Goal: Information Seeking & Learning: Learn about a topic

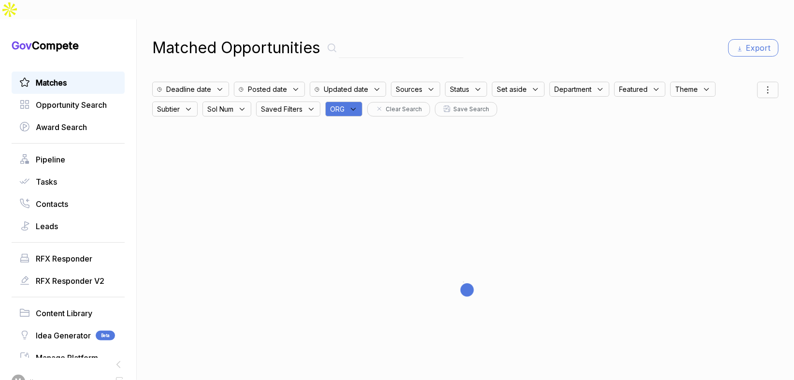
drag, startPoint x: 362, startPoint y: 85, endPoint x: 361, endPoint y: 92, distance: 7.3
click at [362, 102] on div "ORG" at bounding box center [343, 109] width 37 height 15
click at [362, 124] on input "text" at bounding box center [391, 134] width 114 height 20
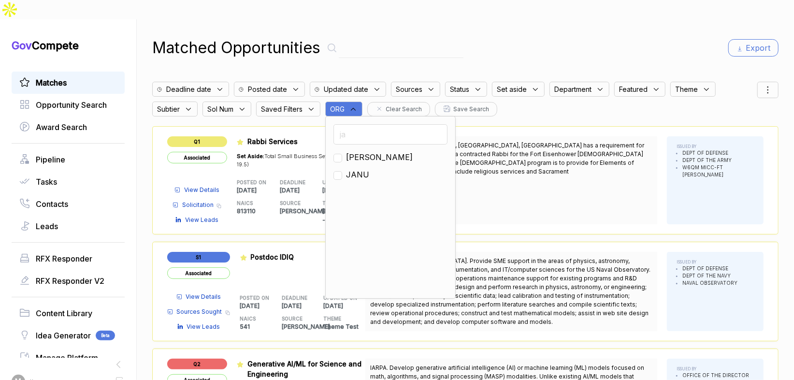
type input "ja"
click at [351, 151] on span "[PERSON_NAME]" at bounding box center [379, 157] width 67 height 12
checkbox input "true"
click at [448, 43] on div "Matched Opportunities Export Deadline date Posted date Updated date Sources Sta…" at bounding box center [465, 209] width 626 height 380
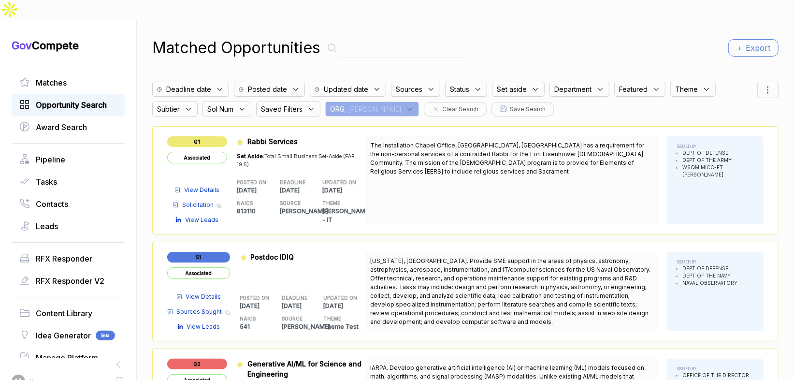
click at [98, 99] on span "Opportunity Search" at bounding box center [71, 105] width 71 height 12
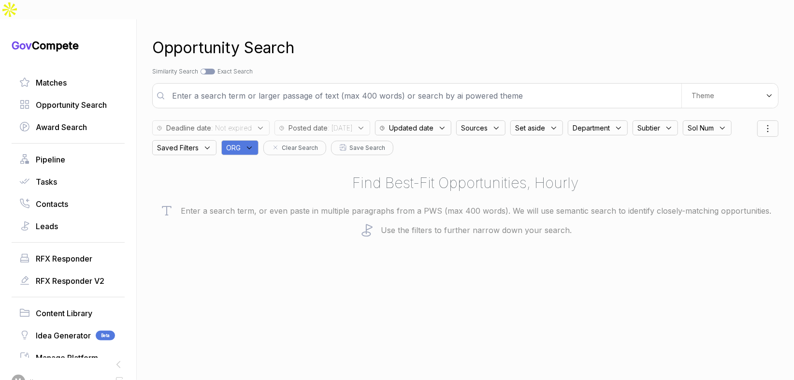
click at [253, 144] on icon at bounding box center [249, 148] width 9 height 9
click at [265, 163] on input "text" at bounding box center [287, 173] width 114 height 20
type input "ja"
click at [252, 190] on span "[PERSON_NAME]" at bounding box center [275, 196] width 67 height 12
checkbox input "true"
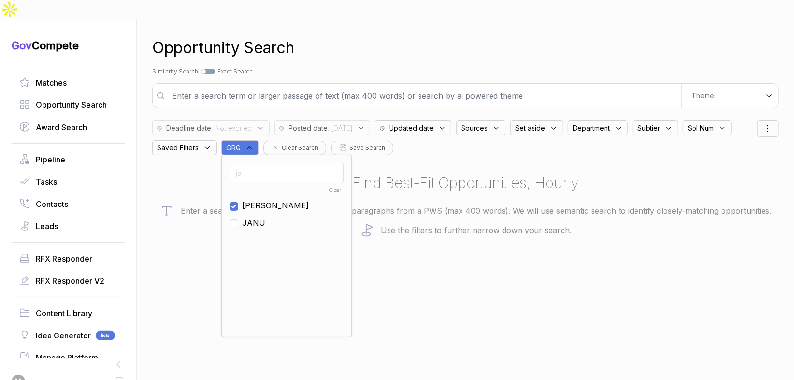
click at [211, 123] on span "Posted date" at bounding box center [188, 128] width 45 height 10
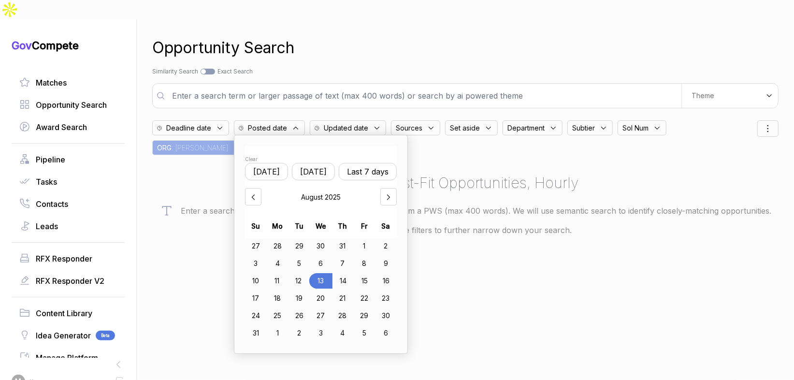
click at [387, 163] on button "Last 7 days" at bounding box center [368, 171] width 58 height 17
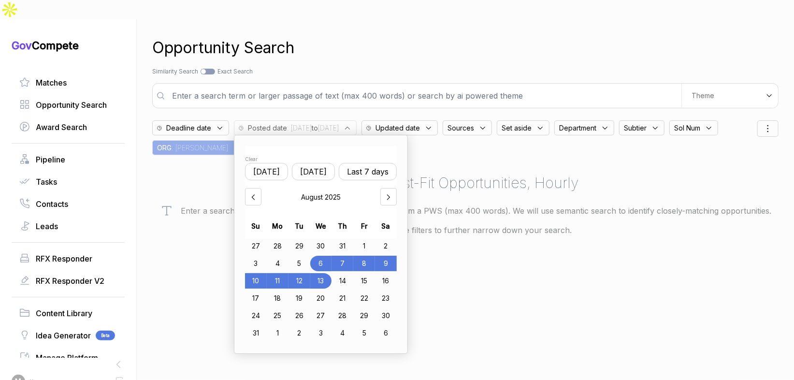
drag, startPoint x: 411, startPoint y: 37, endPoint x: 422, endPoint y: 19, distance: 20.6
click at [411, 37] on div "Opportunity Search" at bounding box center [465, 47] width 626 height 23
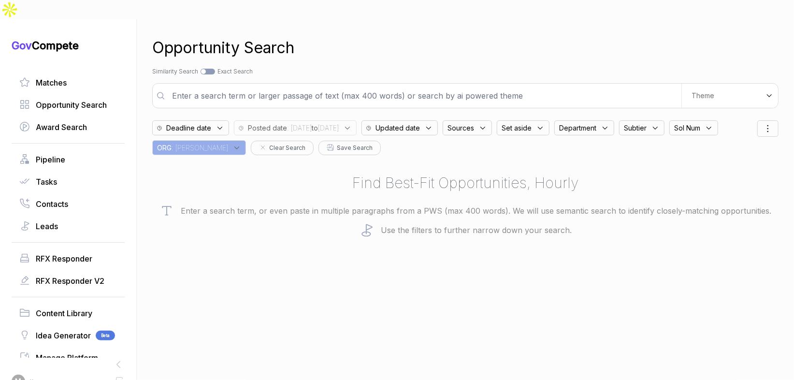
click at [306, 123] on span ": 2025/08/06 to 2025/08/13" at bounding box center [313, 128] width 52 height 10
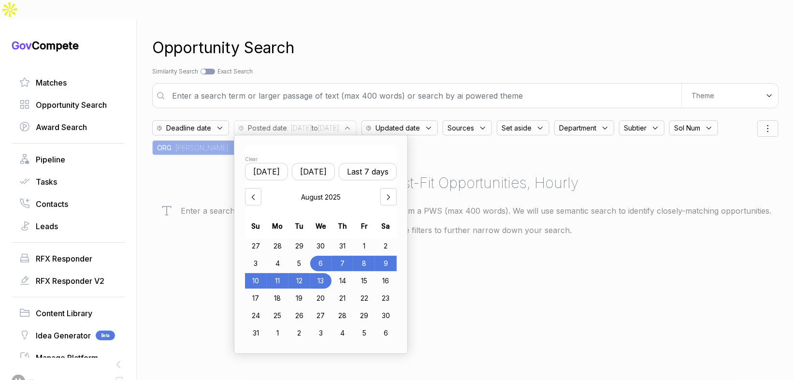
click at [280, 273] on div "11" at bounding box center [278, 280] width 22 height 15
click at [326, 273] on div "13" at bounding box center [321, 280] width 21 height 15
click at [392, 36] on div "Opportunity Search" at bounding box center [465, 47] width 626 height 23
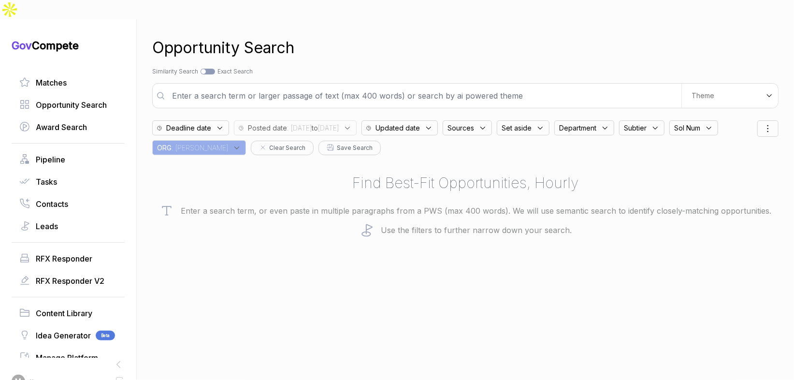
click at [492, 120] on div "Sources" at bounding box center [467, 127] width 49 height 15
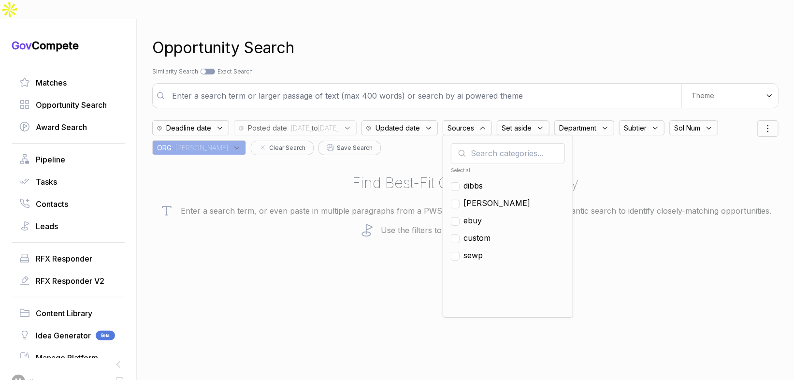
click at [482, 215] on span "ebuy" at bounding box center [473, 221] width 18 height 12
checkbox input "true"
click at [495, 46] on div "Opportunity Search Search by Topic Relevance Similarity Search Search by Exact …" at bounding box center [465, 209] width 626 height 380
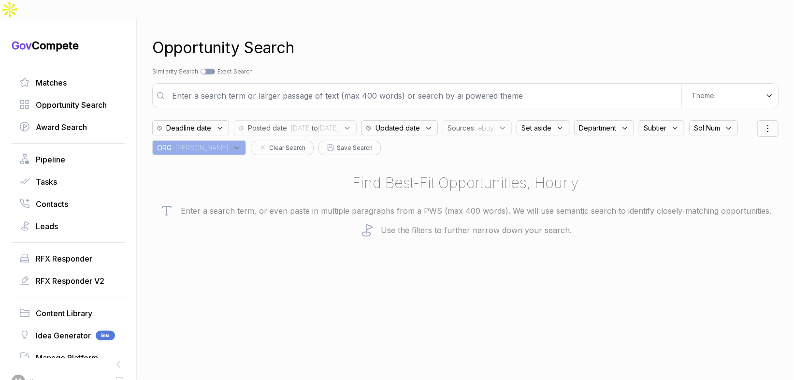
click at [572, 86] on input "text" at bounding box center [423, 95] width 515 height 19
type input "information security"
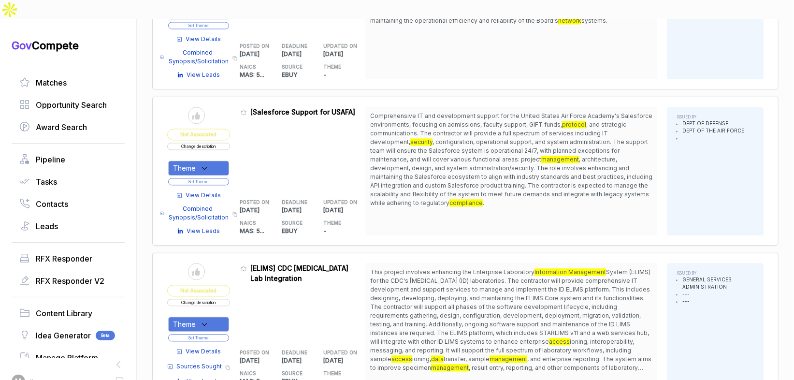
scroll to position [1315, 0]
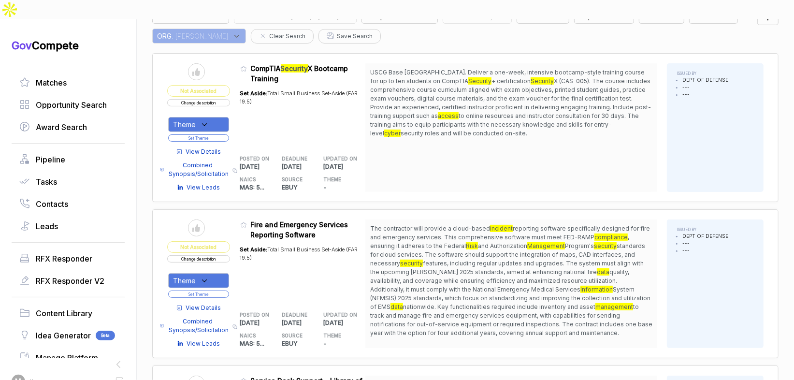
scroll to position [113, 0]
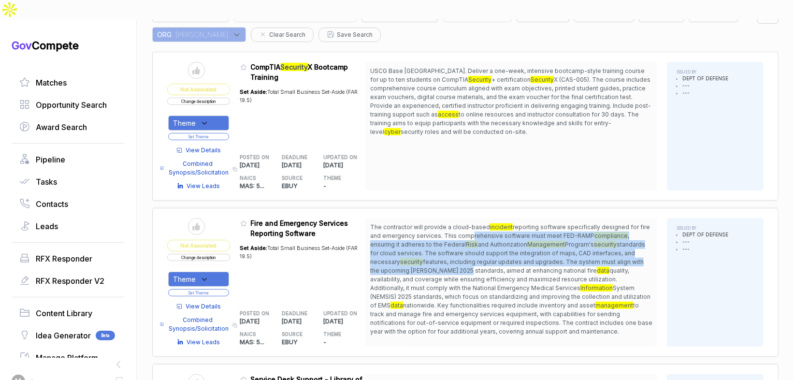
drag, startPoint x: 472, startPoint y: 217, endPoint x: 481, endPoint y: 245, distance: 30.0
click at [480, 250] on span "The contractor will provide a cloud-based incident reporting software specifica…" at bounding box center [511, 279] width 282 height 113
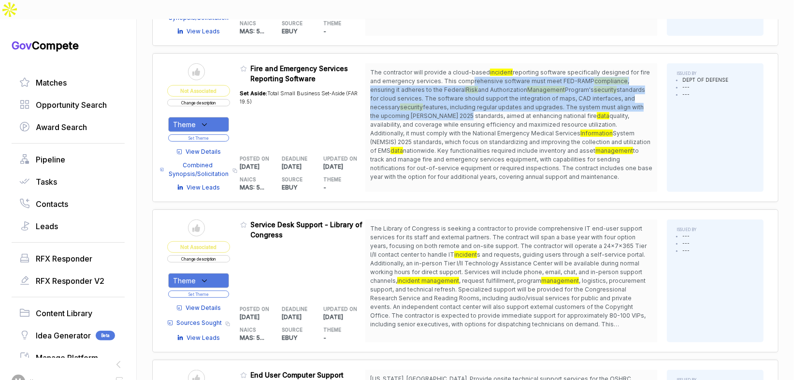
scroll to position [268, 0]
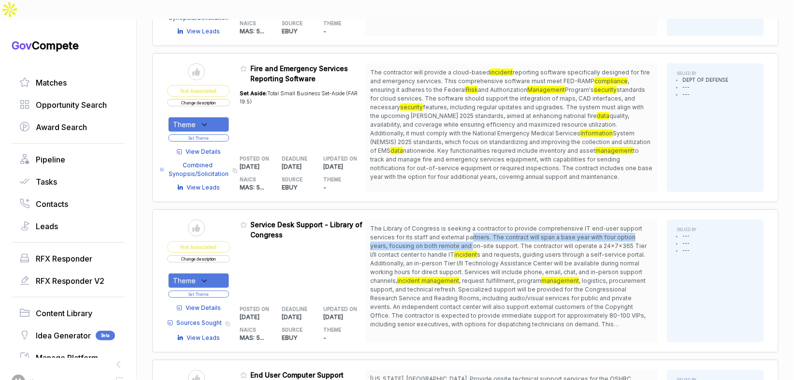
drag, startPoint x: 473, startPoint y: 212, endPoint x: 474, endPoint y: 219, distance: 7.4
click at [474, 224] on span "The Library of Congress is seeking a contractor to provide comprehensive IT end…" at bounding box center [511, 276] width 282 height 104
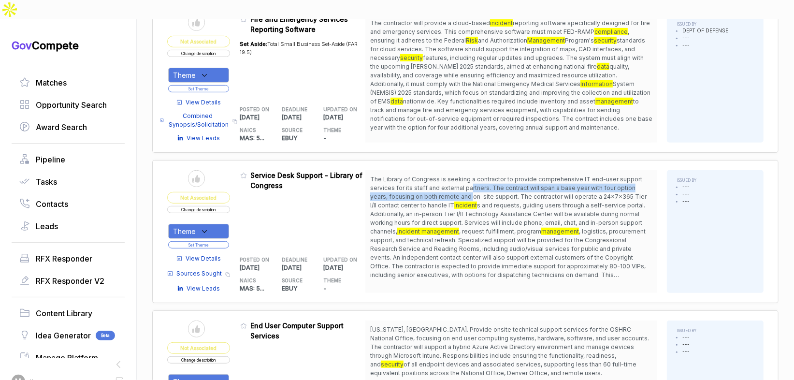
scroll to position [324, 0]
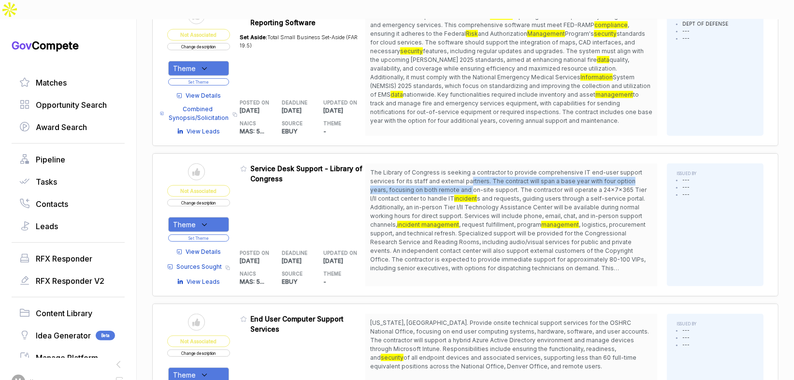
click at [210, 199] on button "Change description" at bounding box center [198, 202] width 63 height 7
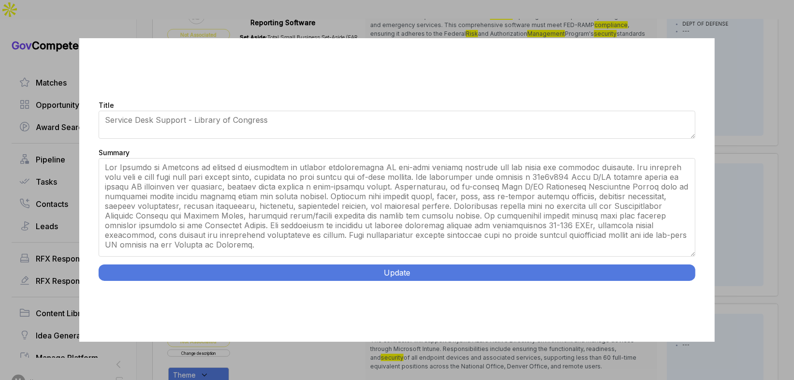
drag, startPoint x: 695, startPoint y: 218, endPoint x: 647, endPoint y: 277, distance: 75.6
click at [702, 304] on div "Title Service Desk Support - Library of Congress Summary Update" at bounding box center [396, 190] width 635 height 304
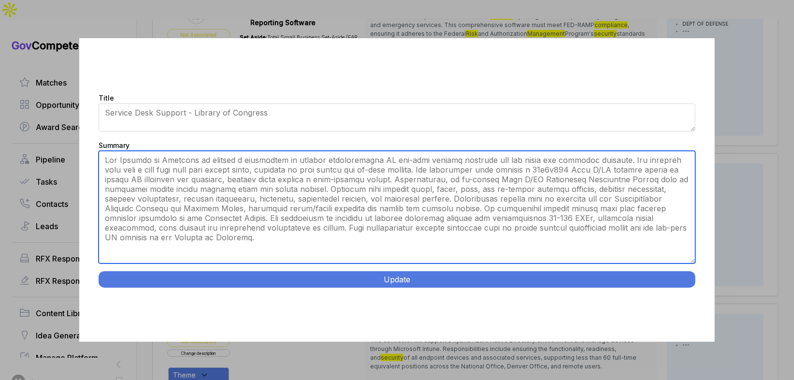
click at [398, 204] on textarea "Summary" at bounding box center [397, 207] width 597 height 113
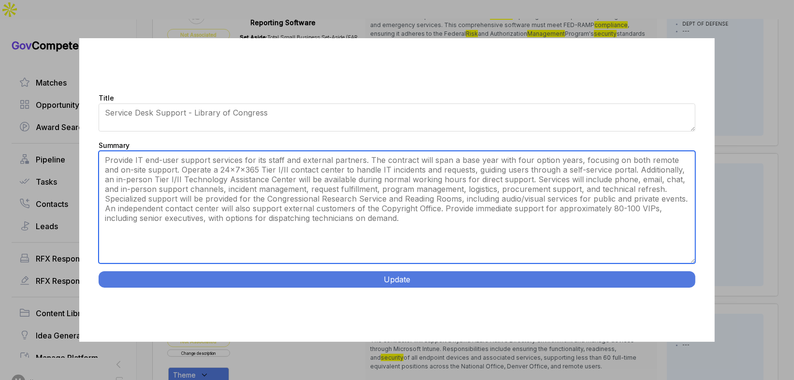
type textarea "Provide IT end-user support services for its staff and external partners. The c…"
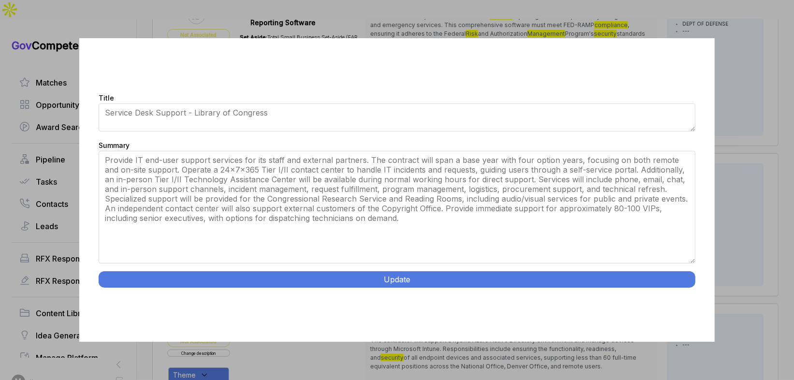
click at [388, 282] on button "Update" at bounding box center [397, 279] width 597 height 16
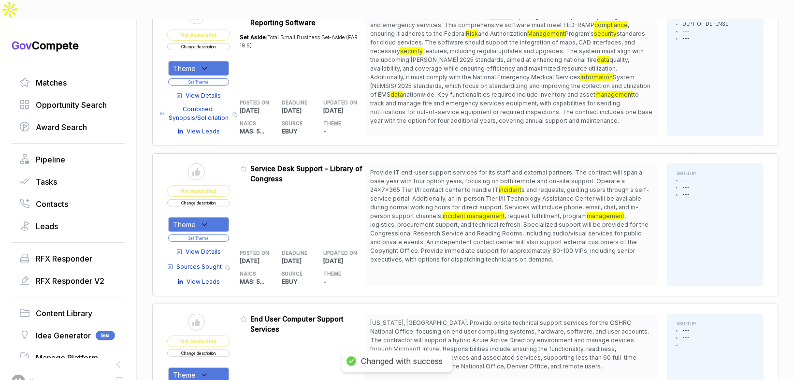
drag, startPoint x: 223, startPoint y: 199, endPoint x: 222, endPoint y: 210, distance: 11.2
click at [223, 217] on div "Theme" at bounding box center [198, 224] width 61 height 15
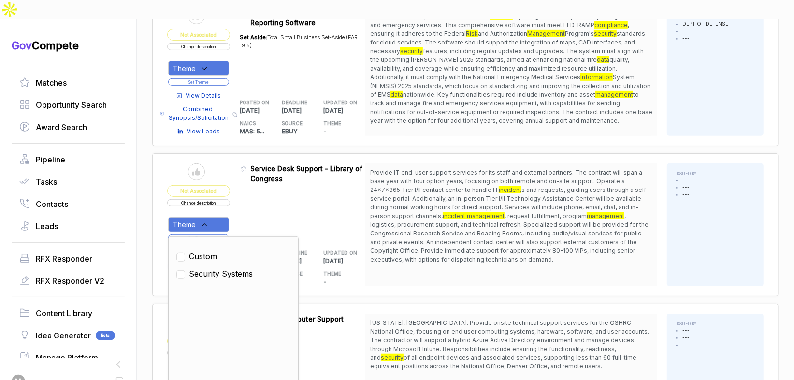
drag, startPoint x: 218, startPoint y: 252, endPoint x: 260, endPoint y: 211, distance: 58.1
click at [218, 268] on span "Security Systems" at bounding box center [221, 274] width 64 height 12
checkbox input "true"
drag, startPoint x: 269, startPoint y: 184, endPoint x: 252, endPoint y: 196, distance: 20.8
click at [268, 185] on div "Admin: Click to change feature to 1 RFQ1775017_47QTCA23D00AV Service Desk Suppo…" at bounding box center [303, 224] width 126 height 123
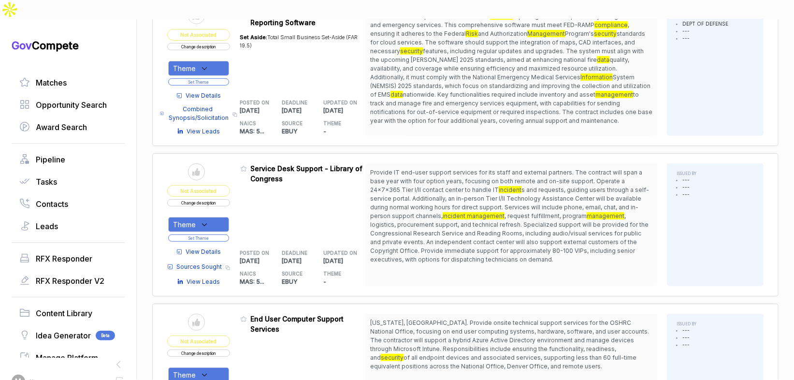
click at [229, 234] on button "Set Theme" at bounding box center [198, 237] width 61 height 7
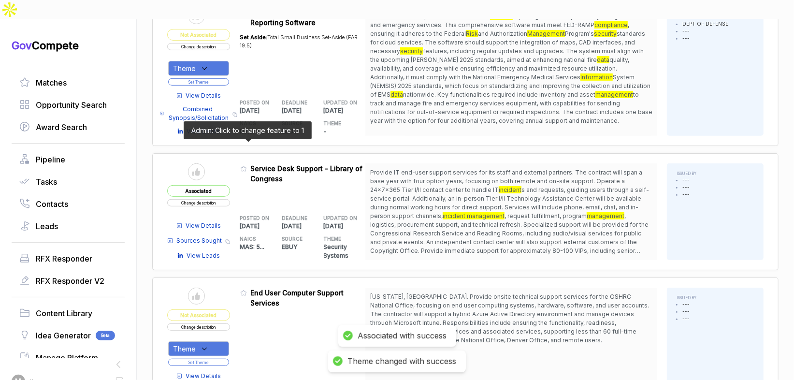
click at [244, 166] on icon at bounding box center [244, 168] width 6 height 5
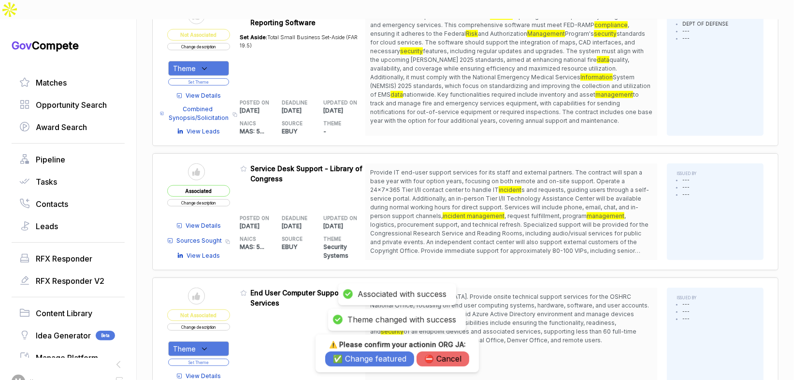
click at [357, 362] on button "✅ Change featured" at bounding box center [369, 358] width 89 height 15
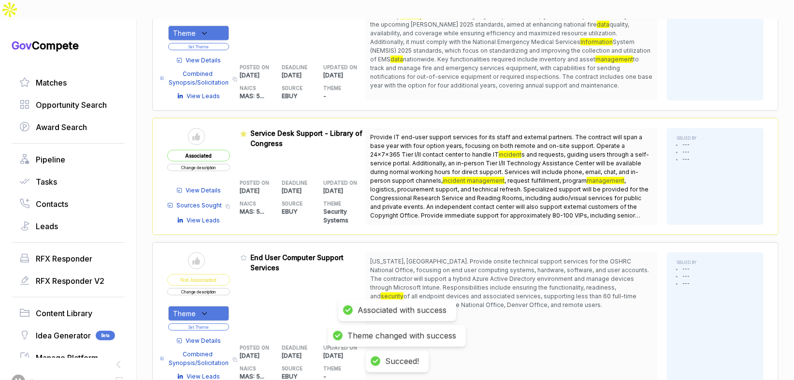
scroll to position [440, 0]
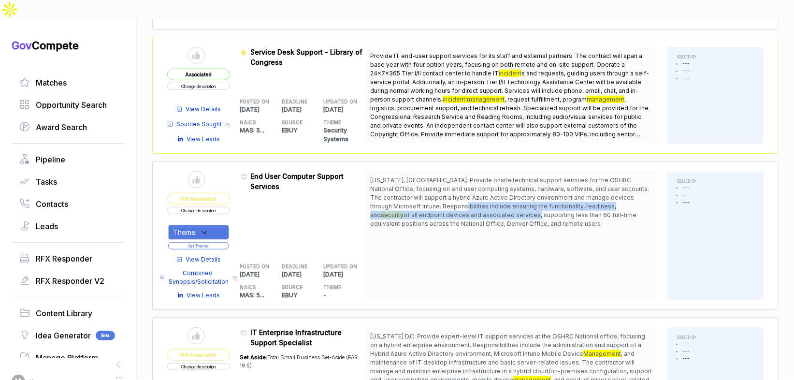
drag, startPoint x: 452, startPoint y: 180, endPoint x: 472, endPoint y: 197, distance: 26.4
click at [465, 195] on span "Washington, DC. Provide onsite technical support services for the OSHRC Nationa…" at bounding box center [511, 202] width 282 height 52
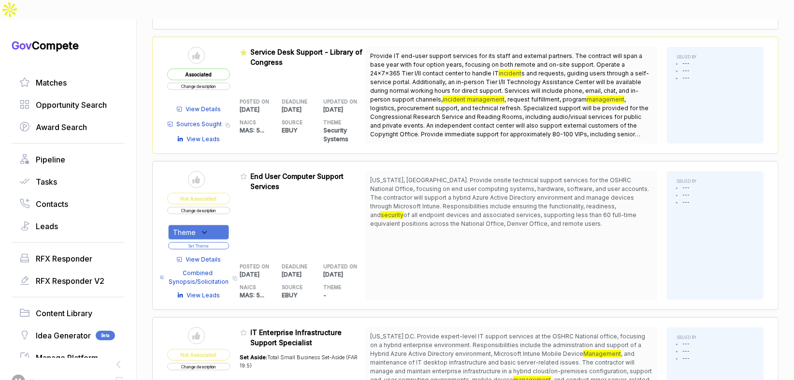
click at [475, 211] on span "of all endpoint devices and associated services, supporting less than 60 full-t…" at bounding box center [503, 219] width 266 height 16
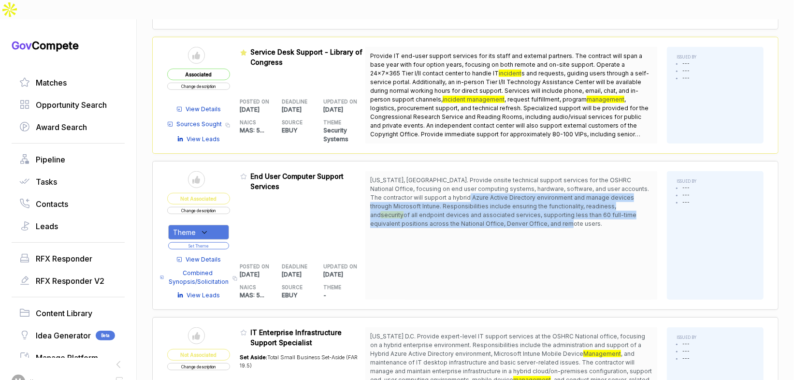
drag, startPoint x: 479, startPoint y: 203, endPoint x: 463, endPoint y: 171, distance: 35.9
click at [463, 176] on span "Washington, DC. Provide onsite technical support services for the OSHRC Nationa…" at bounding box center [511, 202] width 282 height 52
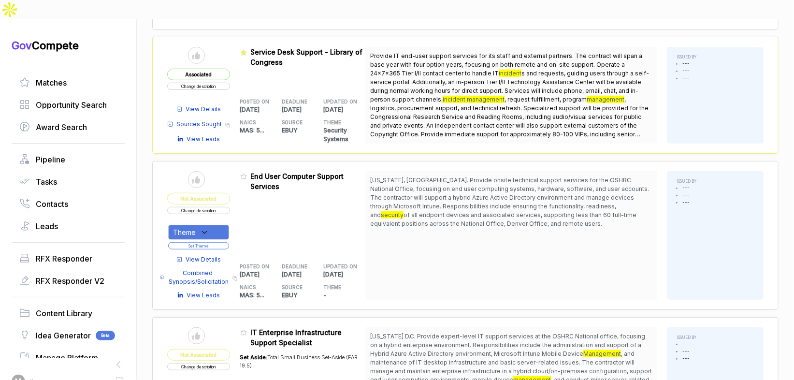
click at [461, 176] on span "Washington, DC. Provide onsite technical support services for the OSHRC Nationa…" at bounding box center [509, 197] width 279 height 42
click at [212, 255] on span "View Details" at bounding box center [203, 259] width 35 height 9
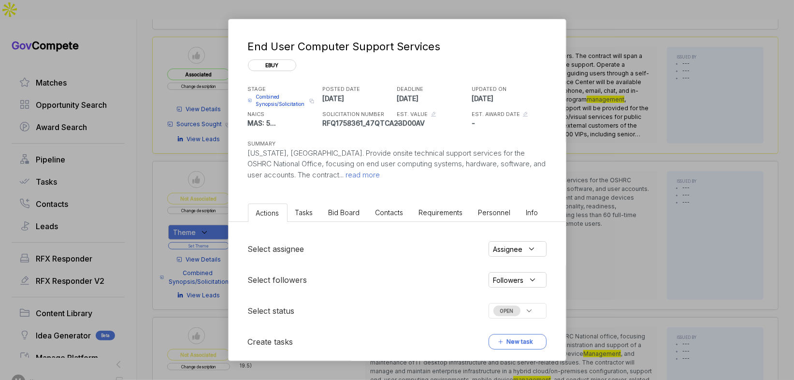
click at [345, 210] on span "Bid Board" at bounding box center [344, 212] width 31 height 8
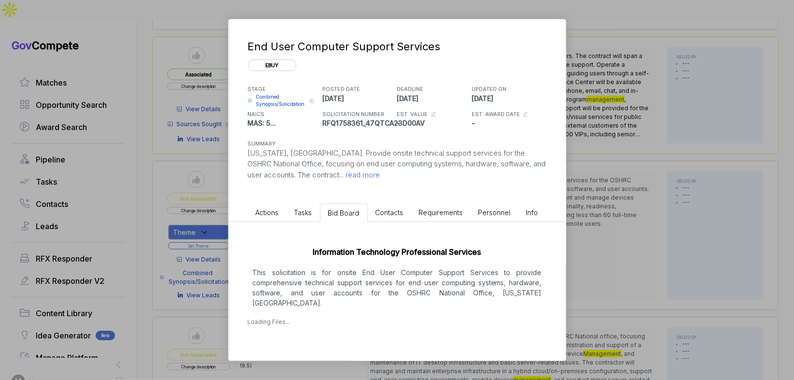
click at [343, 297] on p "This solicitation is for onsite End User Computer Support Services to provide c…" at bounding box center [397, 287] width 299 height 41
click at [357, 282] on p "This solicitation is for onsite End User Computer Support Services to provide c…" at bounding box center [397, 287] width 299 height 41
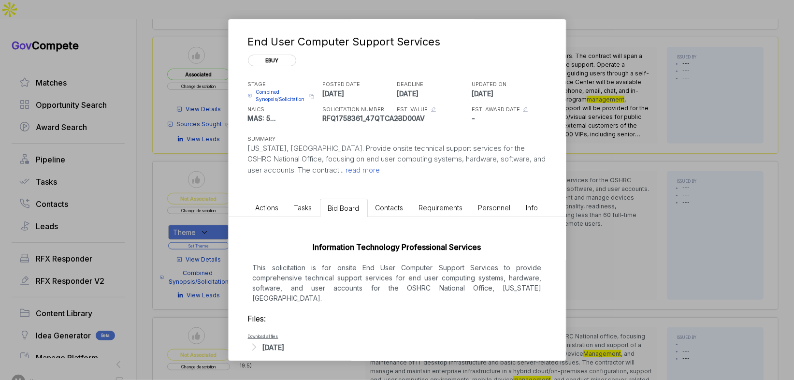
click at [307, 341] on div "Aug 12, 2025" at bounding box center [397, 347] width 299 height 13
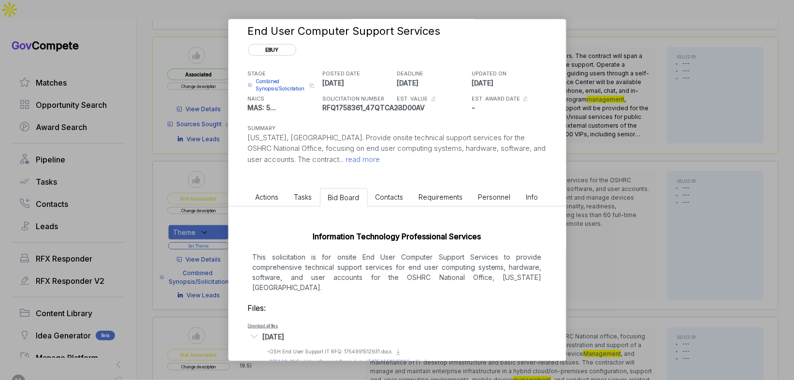
scroll to position [29, 0]
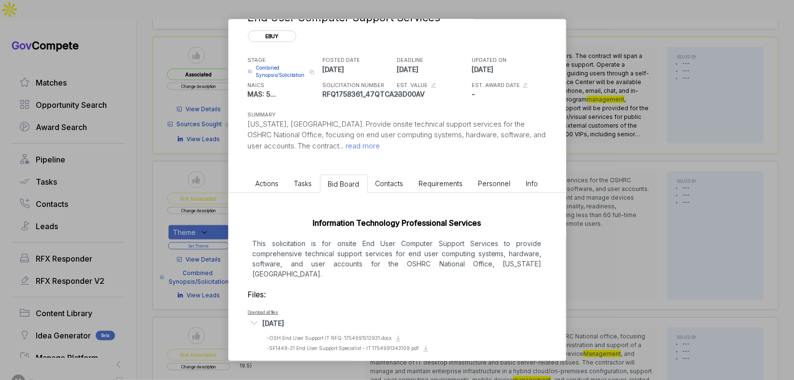
click at [641, 219] on div "End User Computer Support Services ebuy STAGE Combined Synopsis/Solicitation Co…" at bounding box center [397, 190] width 794 height 380
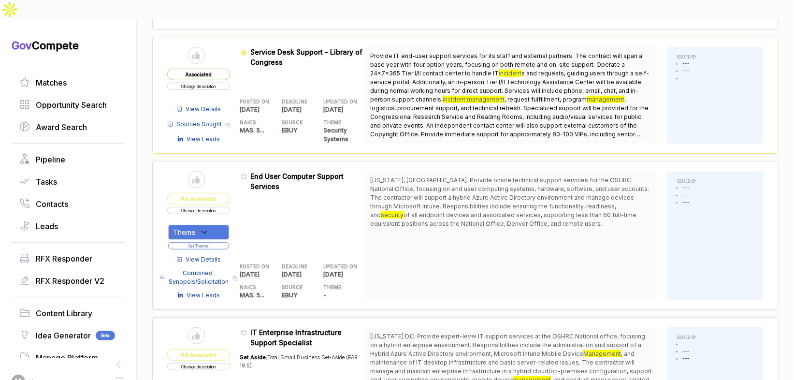
click at [224, 242] on button "Set Theme" at bounding box center [198, 245] width 61 height 7
click at [221, 225] on div "Theme" at bounding box center [198, 232] width 61 height 15
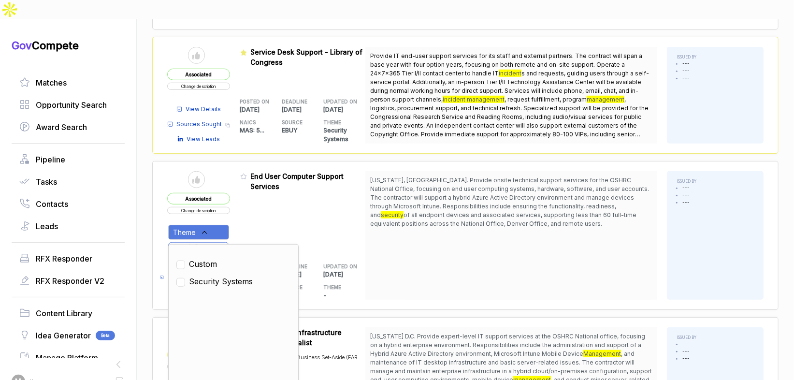
drag, startPoint x: 217, startPoint y: 261, endPoint x: 248, endPoint y: 221, distance: 50.2
click at [217, 276] on span "Security Systems" at bounding box center [221, 282] width 64 height 12
checkbox input "true"
drag, startPoint x: 253, startPoint y: 208, endPoint x: 246, endPoint y: 212, distance: 8.0
click at [249, 211] on div "Admin: Click to change feature to 1 RFQ1758361_47QTCA23D00AV End User Computer …" at bounding box center [303, 235] width 126 height 129
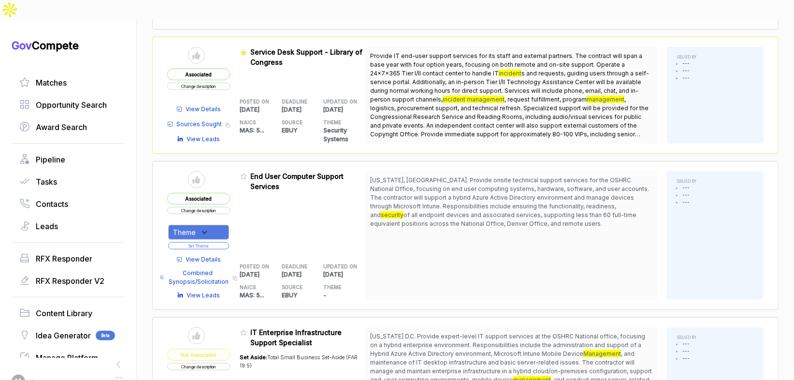
click at [225, 242] on button "Set Theme" at bounding box center [198, 245] width 61 height 7
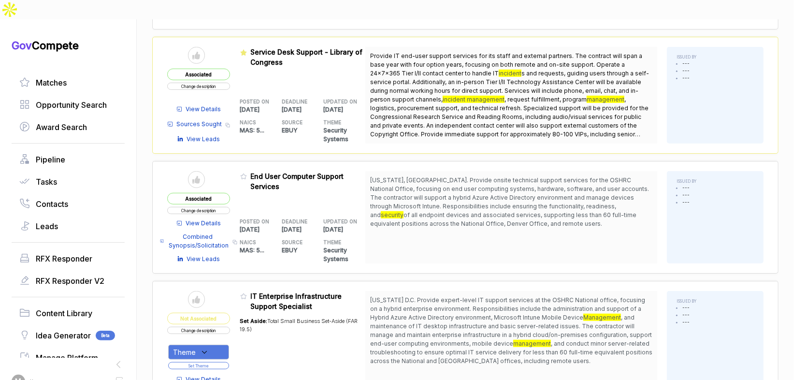
click at [213, 219] on span "View Details" at bounding box center [203, 223] width 35 height 9
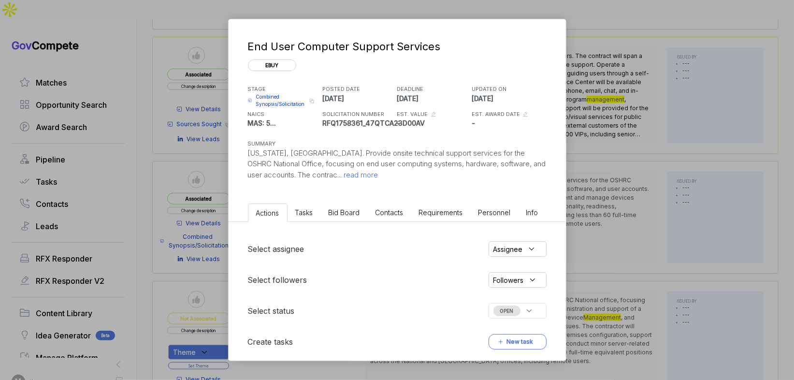
click at [357, 218] on li "Bid Board" at bounding box center [344, 213] width 47 height 18
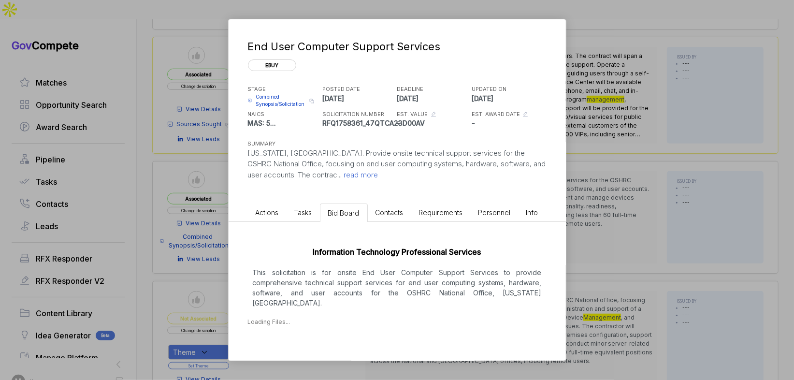
click at [362, 291] on p "This solicitation is for onsite End User Computer Support Services to provide c…" at bounding box center [397, 287] width 299 height 41
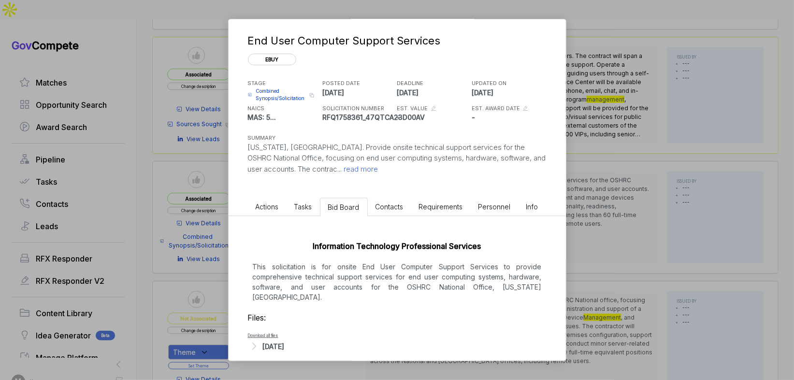
click at [274, 341] on div "Aug 12, 2025" at bounding box center [274, 346] width 22 height 10
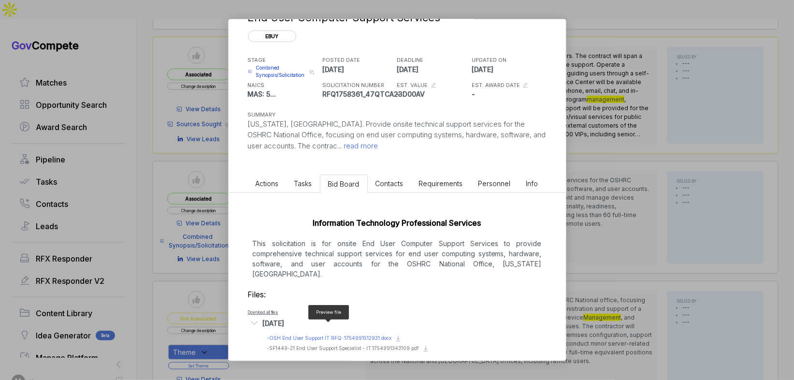
click at [335, 335] on span "- OSH End User Support IT RFQ .1754991512931.docx" at bounding box center [329, 338] width 125 height 6
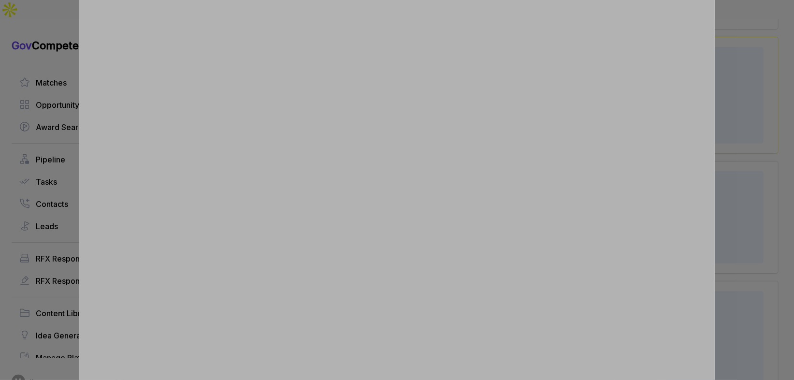
click at [746, 193] on div at bounding box center [397, 190] width 794 height 380
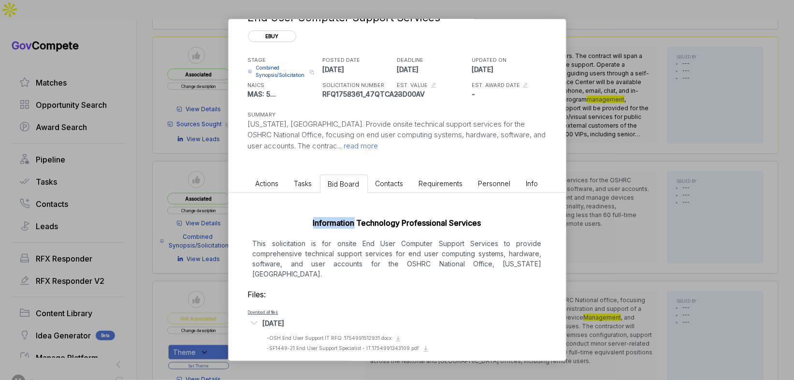
click at [747, 193] on div "End User Computer Support Services ebuy STAGE Combined Synopsis/Solicitation Co…" at bounding box center [397, 190] width 794 height 380
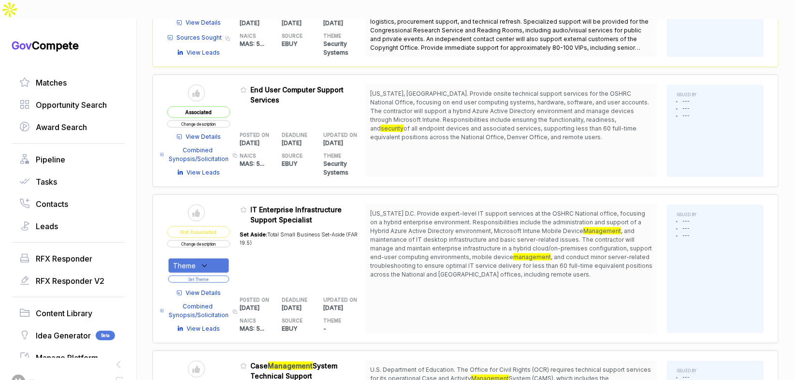
scroll to position [527, 0]
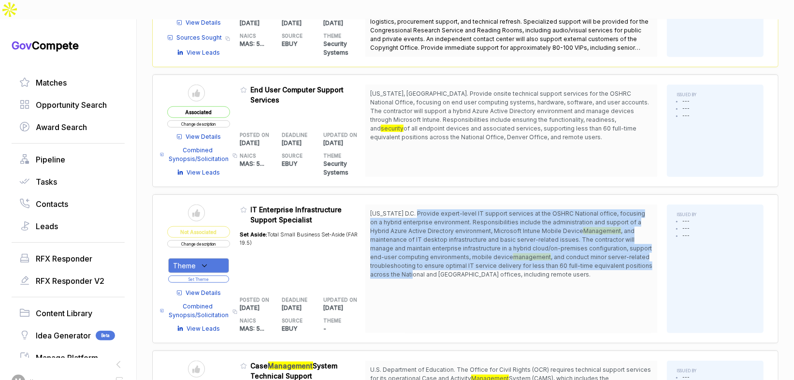
drag, startPoint x: 423, startPoint y: 189, endPoint x: 446, endPoint y: 251, distance: 66.5
click at [444, 250] on span "Washington D.C. Provide expert-level IT support services at the OSHRC National …" at bounding box center [511, 244] width 282 height 70
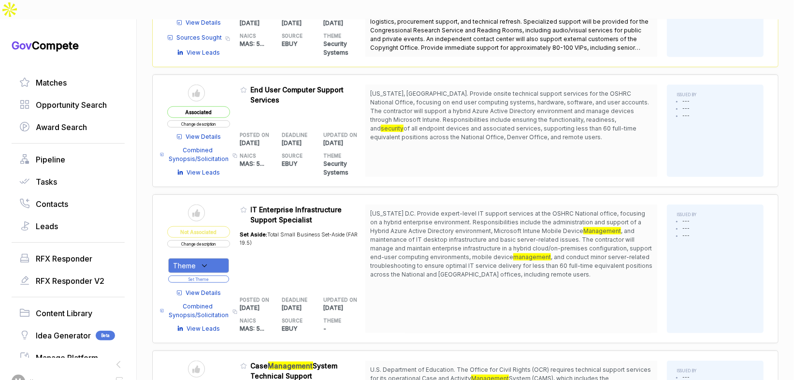
click at [452, 253] on span ", and conduct minor server-related troubleshooting to ensure optimal IT service…" at bounding box center [511, 265] width 282 height 25
click at [215, 258] on div "Theme" at bounding box center [198, 265] width 61 height 15
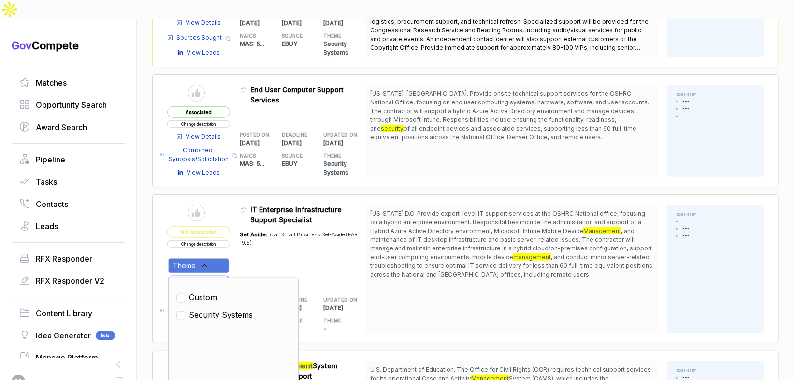
drag, startPoint x: 224, startPoint y: 291, endPoint x: 229, endPoint y: 284, distance: 9.1
click at [225, 309] on span "Security Systems" at bounding box center [221, 315] width 64 height 12
checkbox input "true"
click at [250, 247] on div "Set Aside: Total Small Business Set-Aside (FAR 19.5)" at bounding box center [303, 255] width 126 height 61
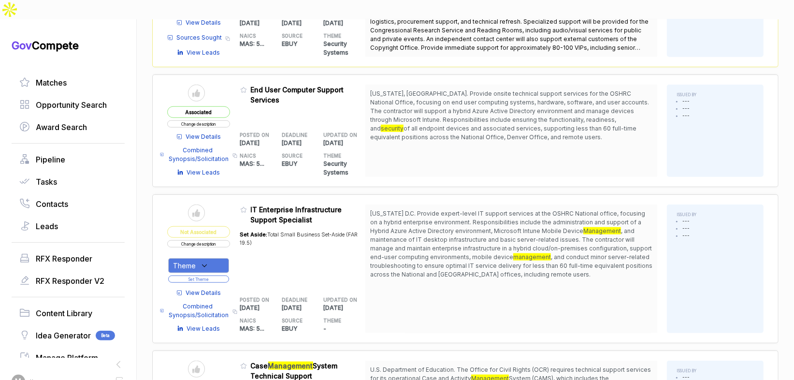
click at [226, 276] on button "Set Theme" at bounding box center [198, 279] width 61 height 7
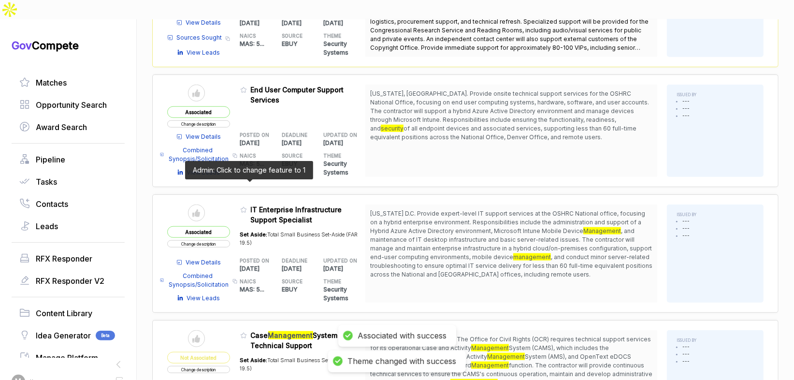
click at [247, 206] on icon at bounding box center [243, 209] width 7 height 7
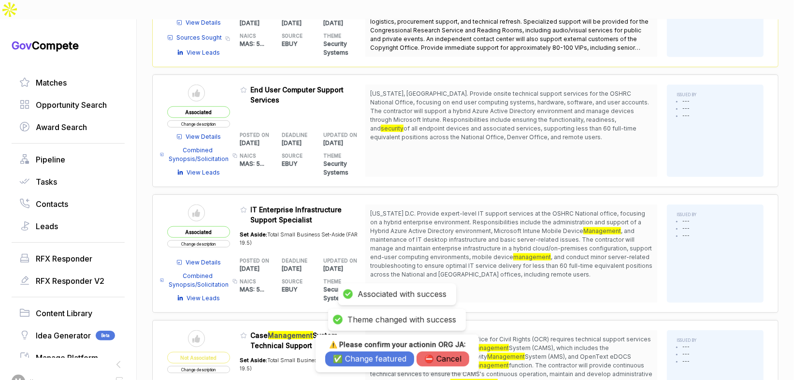
drag, startPoint x: 365, startPoint y: 360, endPoint x: 369, endPoint y: 328, distance: 32.1
click at [365, 360] on button "✅ Change featured" at bounding box center [369, 358] width 89 height 15
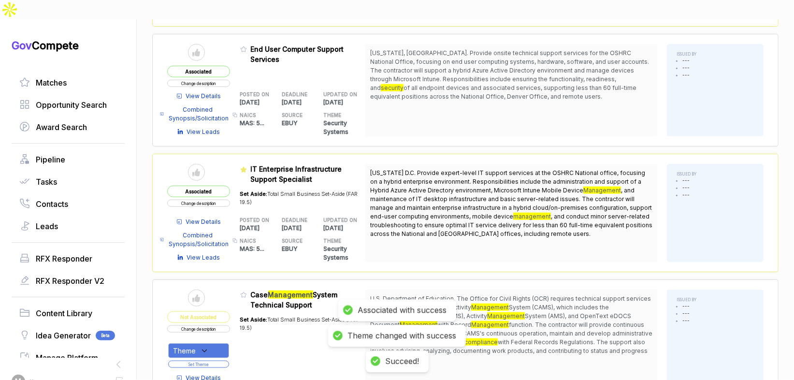
scroll to position [626, 0]
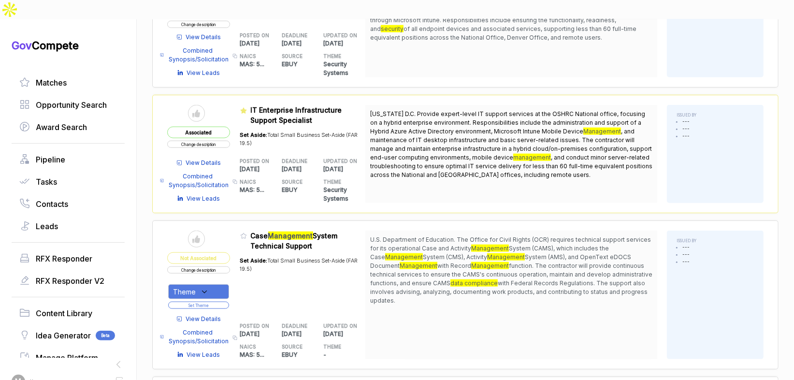
drag, startPoint x: 434, startPoint y: 216, endPoint x: 442, endPoint y: 274, distance: 58.1
click at [442, 274] on span "U.S. Department of Education. The Office for Civil Rights (OCR) requires techni…" at bounding box center [511, 270] width 282 height 70
click at [218, 284] on div "Theme" at bounding box center [198, 291] width 61 height 15
drag, startPoint x: 210, startPoint y: 314, endPoint x: 222, endPoint y: 303, distance: 16.4
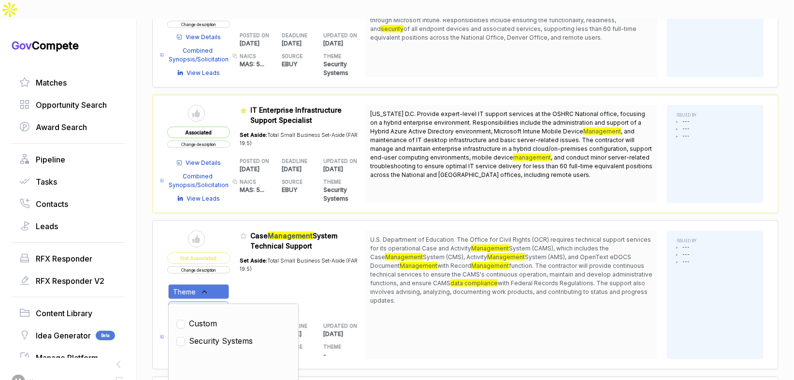
click at [210, 335] on span "Security Systems" at bounding box center [221, 341] width 64 height 12
checkbox input "true"
drag, startPoint x: 248, startPoint y: 276, endPoint x: 232, endPoint y: 278, distance: 17.1
click at [247, 277] on div "Set Aside: Total Small Business Set-Aside (FAR 19.5)" at bounding box center [303, 281] width 126 height 61
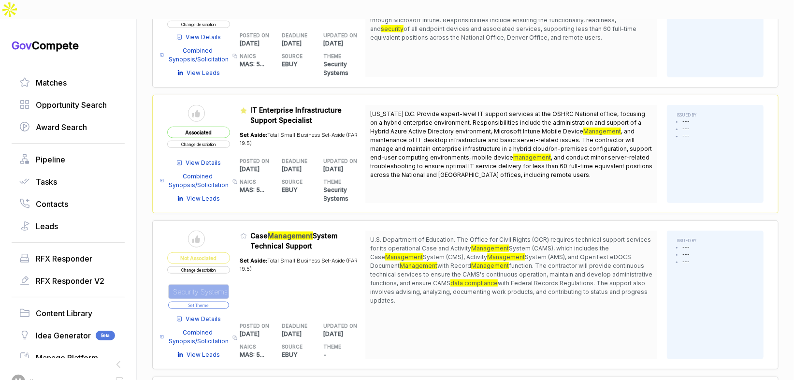
click at [224, 302] on button "Set Theme" at bounding box center [198, 305] width 61 height 7
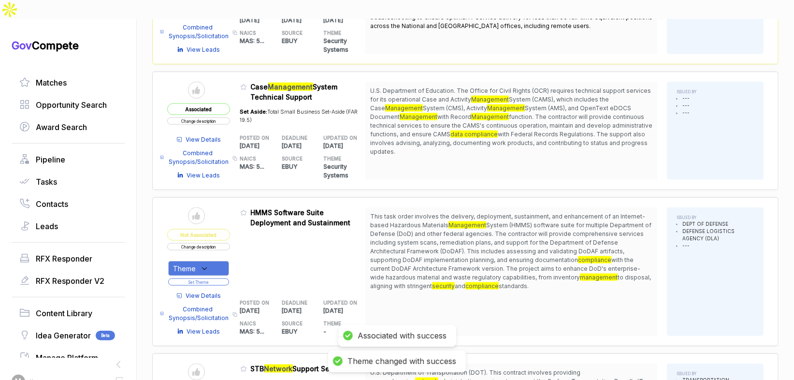
scroll to position [798, 0]
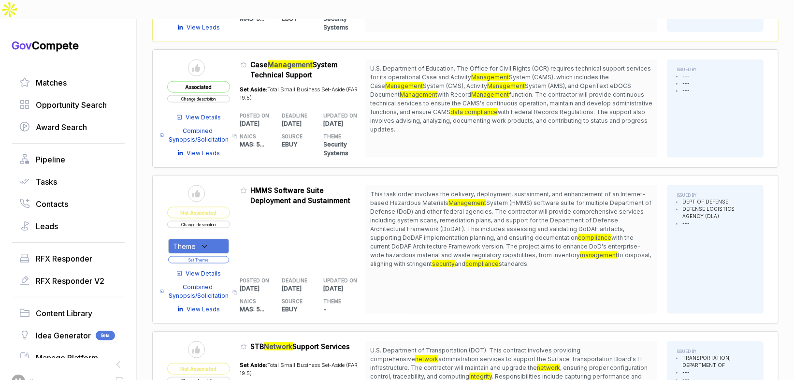
drag, startPoint x: 510, startPoint y: 178, endPoint x: 502, endPoint y: 251, distance: 73.0
click at [502, 251] on div "This task order involves the delivery, deployment, sustainment, and enhancement…" at bounding box center [511, 249] width 292 height 129
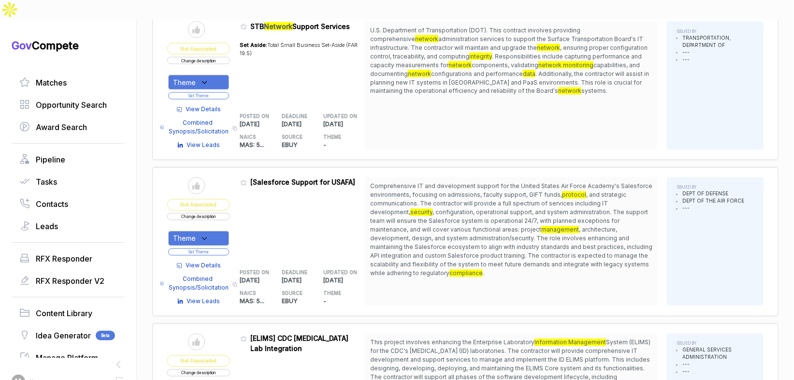
scroll to position [1132, 0]
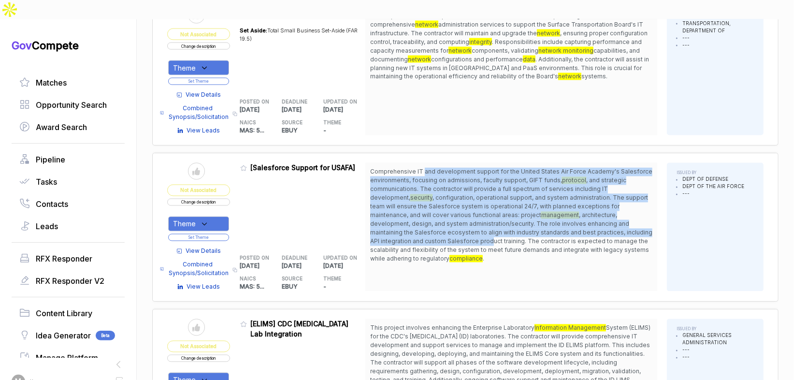
drag, startPoint x: 426, startPoint y: 143, endPoint x: 440, endPoint y: 212, distance: 70.6
click at [441, 212] on span "Comprehensive IT and development support for the United States Air Force Academ…" at bounding box center [511, 216] width 282 height 96
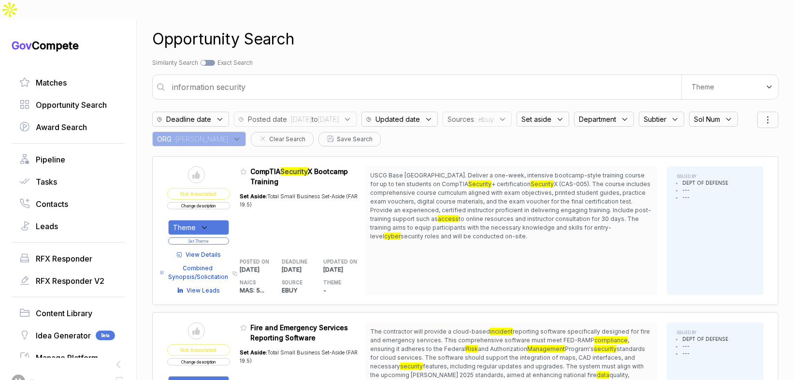
scroll to position [0, 0]
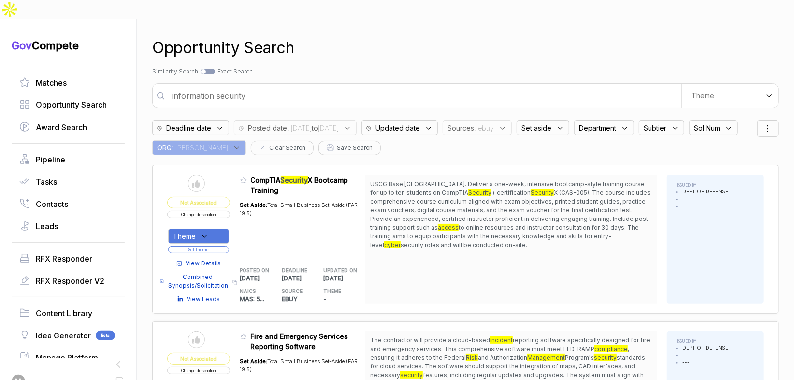
click at [506, 120] on div "Sources : ebuy" at bounding box center [477, 127] width 69 height 15
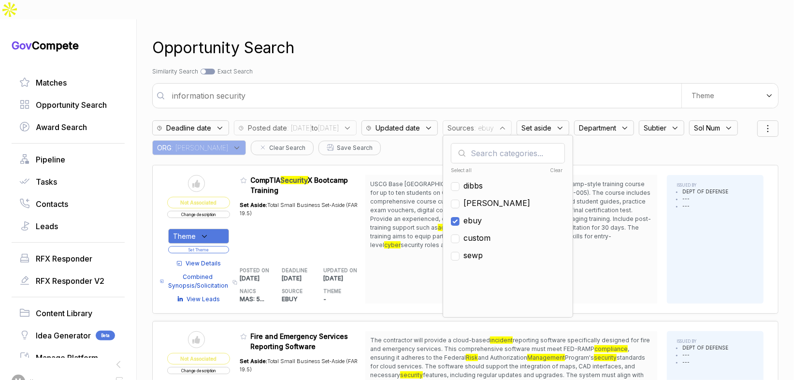
drag, startPoint x: 499, startPoint y: 202, endPoint x: 495, endPoint y: 180, distance: 22.0
click at [482, 215] on span "ebuy" at bounding box center [473, 221] width 18 height 12
checkbox input "false"
drag, startPoint x: 495, startPoint y: 178, endPoint x: 489, endPoint y: 87, distance: 91.1
click at [495, 197] on span "[PERSON_NAME]" at bounding box center [497, 203] width 67 height 12
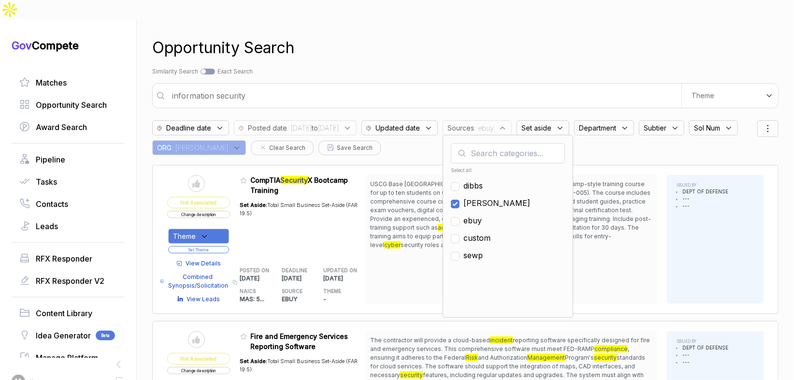
checkbox input "true"
click at [477, 67] on div "Search by Topic Relevance Similarity Search Search by Exact Keyword Match Exact…" at bounding box center [465, 71] width 626 height 9
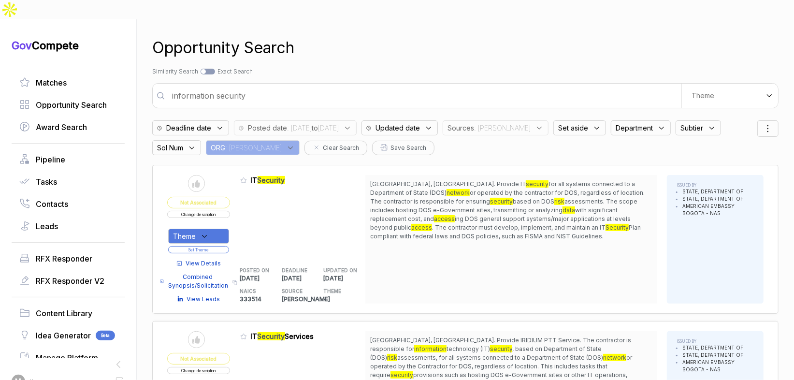
click at [474, 123] on span "Department" at bounding box center [461, 128] width 27 height 10
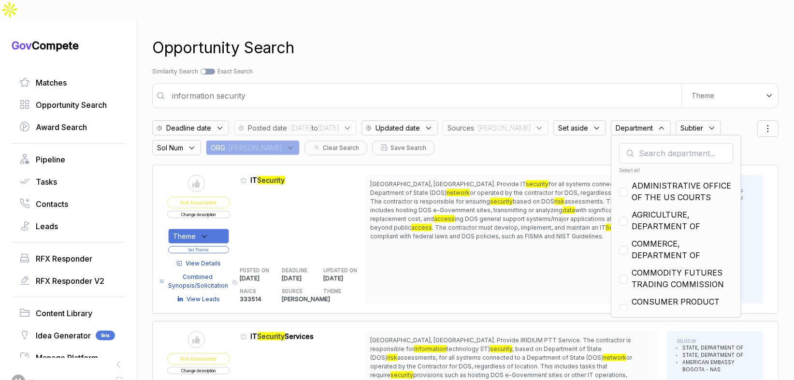
click at [639, 143] on input "text" at bounding box center [676, 153] width 114 height 20
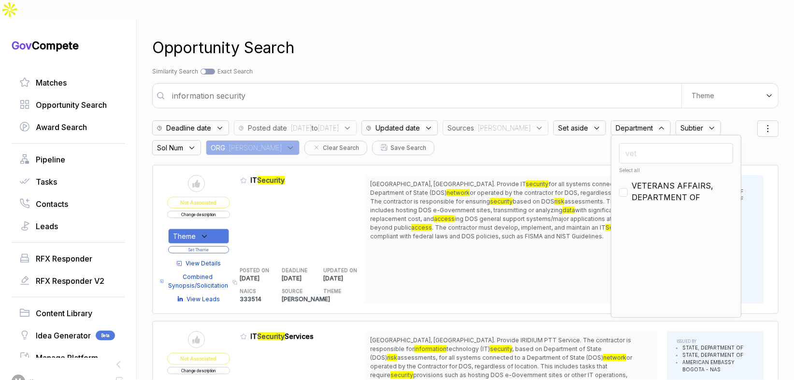
type input "vet"
click at [640, 180] on span "VETERANS AFFAIRS, DEPARTMENT OF" at bounding box center [683, 191] width 102 height 23
click at [646, 143] on input "vet" at bounding box center [676, 153] width 114 height 20
checkbox input "false"
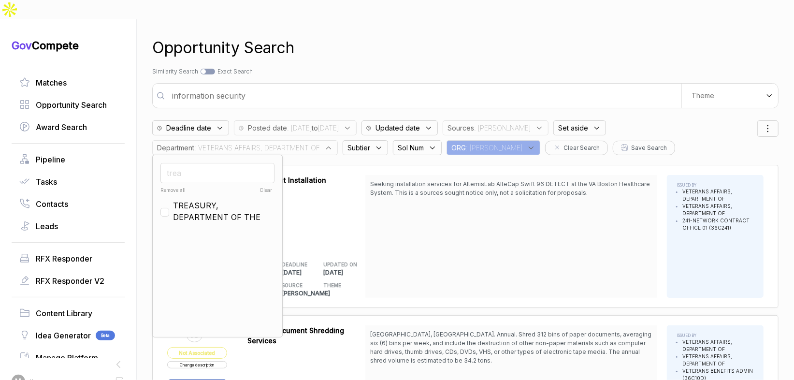
type input "trea"
click at [183, 200] on span "TREASURY, DEPARTMENT OF THE" at bounding box center [224, 211] width 102 height 23
checkbox input "true"
click at [349, 46] on div "Opportunity Search Search by Topic Relevance Similarity Search Search by Exact …" at bounding box center [465, 209] width 626 height 380
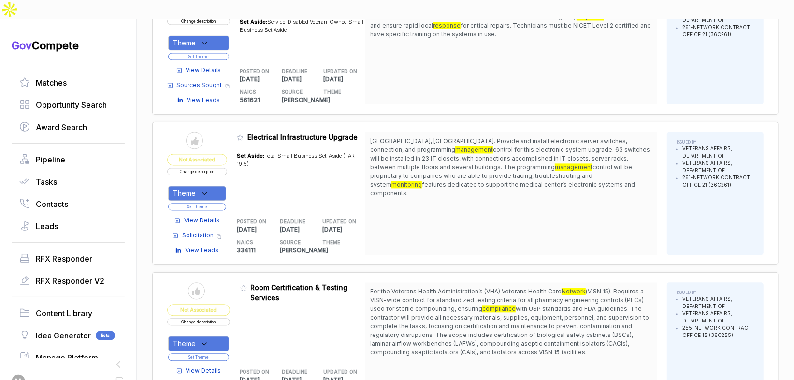
scroll to position [1268, 0]
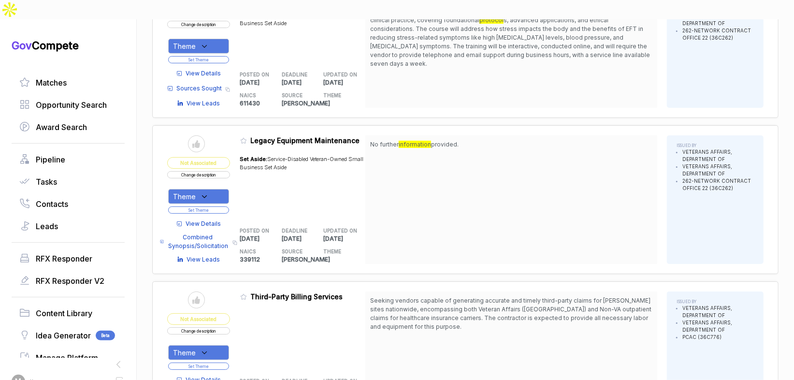
scroll to position [2774, 0]
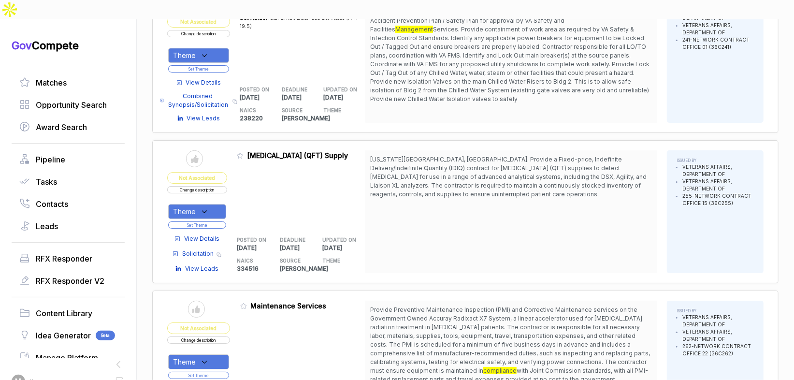
scroll to position [4285, 0]
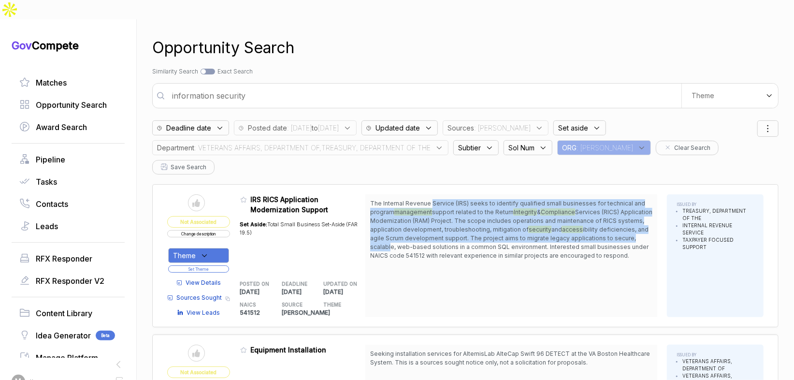
drag, startPoint x: 435, startPoint y: 161, endPoint x: 457, endPoint y: 208, distance: 51.9
click at [457, 208] on span "The Internal Revenue Service (IRS) seeks to identify qualified small businesses…" at bounding box center [511, 229] width 282 height 61
click at [221, 230] on button "Change description" at bounding box center [198, 233] width 63 height 7
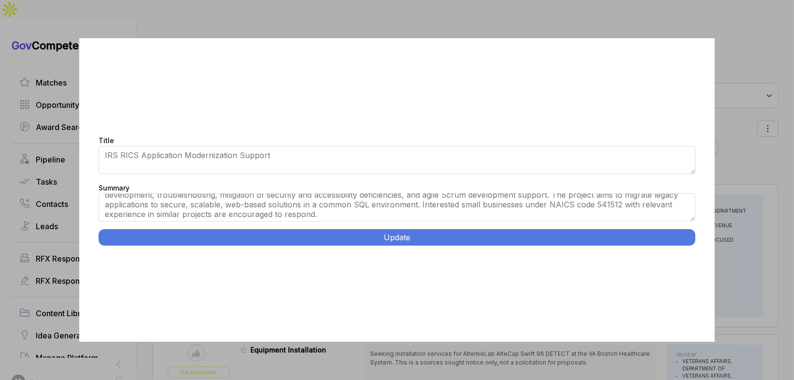
scroll to position [29, 0]
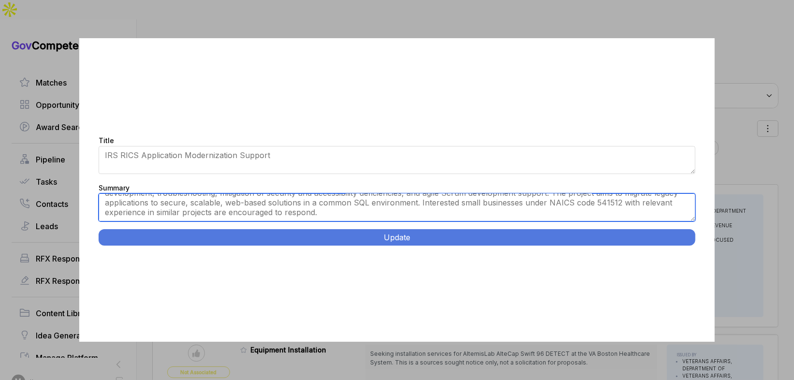
drag, startPoint x: 436, startPoint y: 213, endPoint x: 418, endPoint y: 204, distance: 20.3
click at [418, 204] on textarea "The Internal Revenue Service (IRS) seeks to identify qualified small businesses…" at bounding box center [397, 207] width 597 height 28
type textarea "The Internal Revenue Service (IRS) seeks to identify qualified small businesses…"
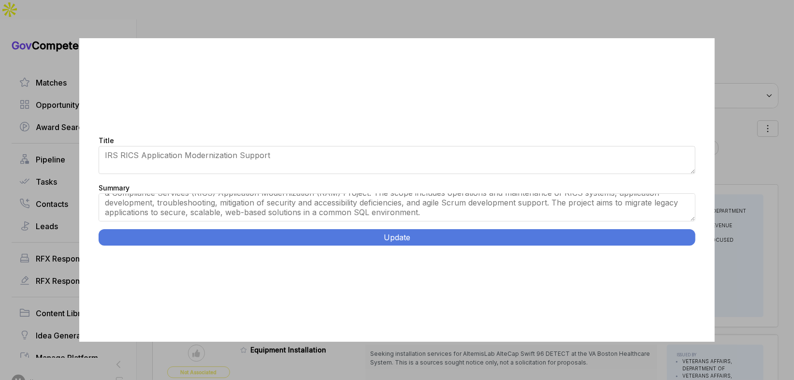
click at [437, 235] on button "Update" at bounding box center [397, 237] width 597 height 16
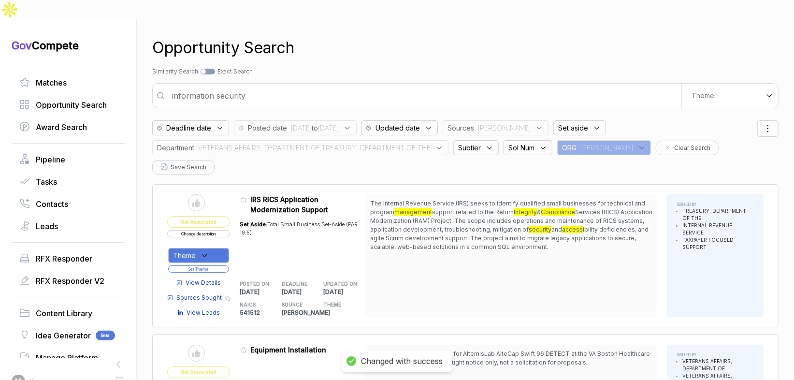
click at [217, 248] on div "Theme" at bounding box center [198, 255] width 61 height 15
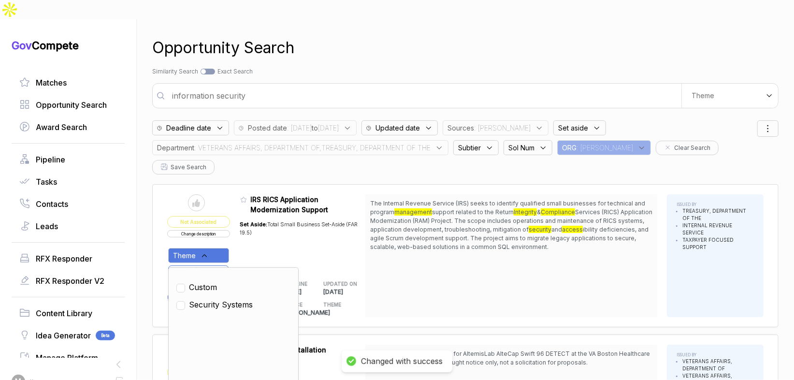
click at [225, 299] on span "Security Systems" at bounding box center [221, 305] width 64 height 12
checkbox input "true"
drag, startPoint x: 254, startPoint y: 216, endPoint x: 233, endPoint y: 222, distance: 21.1
click at [253, 217] on div "Set Aside: Total Small Business Set-Aside (FAR 19.5)" at bounding box center [303, 242] width 126 height 55
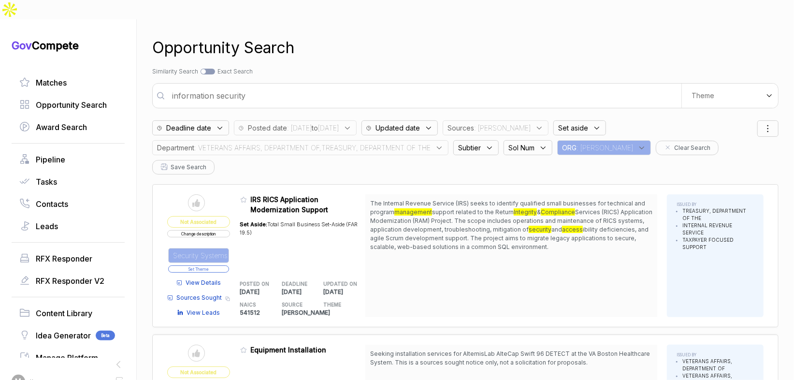
click at [226, 265] on button "Set Theme" at bounding box center [198, 268] width 61 height 7
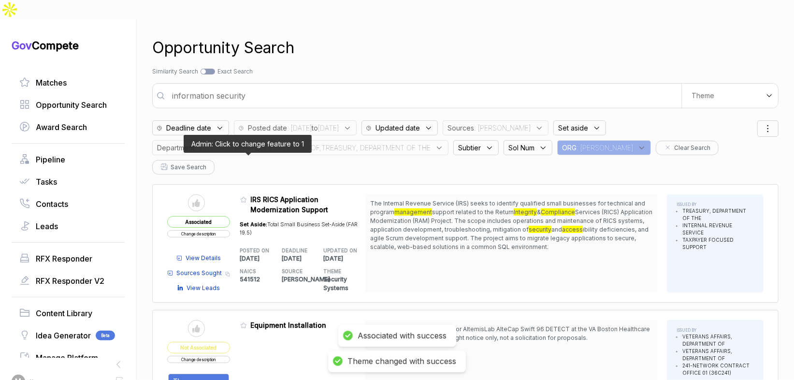
click at [247, 196] on icon at bounding box center [243, 199] width 7 height 7
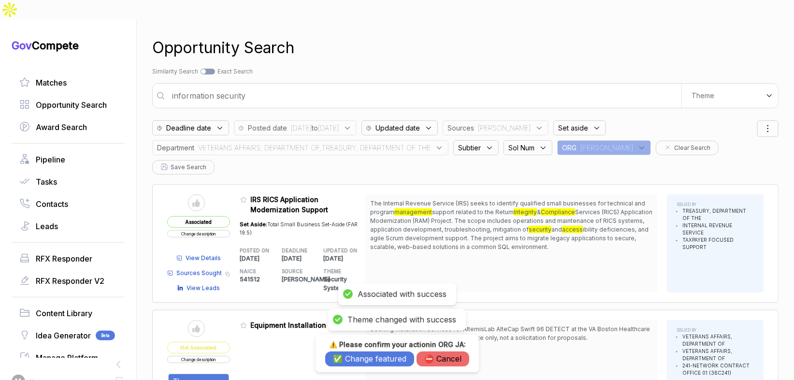
drag, startPoint x: 359, startPoint y: 354, endPoint x: 363, endPoint y: 350, distance: 5.5
click at [359, 354] on button "✅ Change featured" at bounding box center [369, 358] width 89 height 15
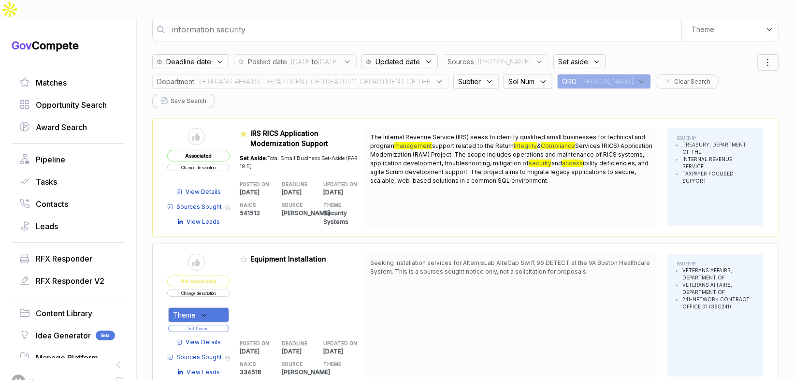
scroll to position [68, 0]
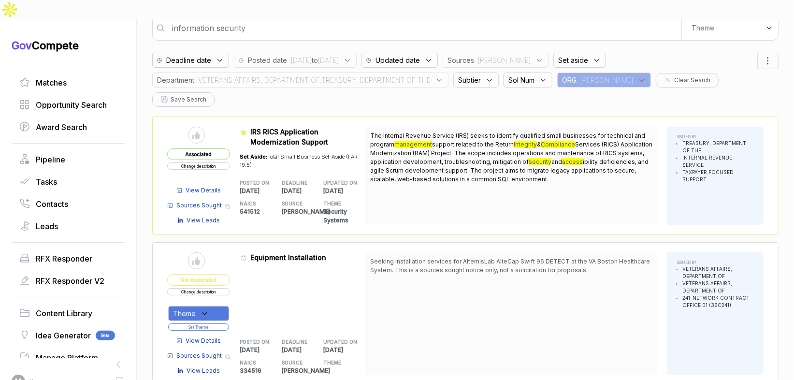
click at [210, 186] on span "View Details" at bounding box center [203, 190] width 35 height 9
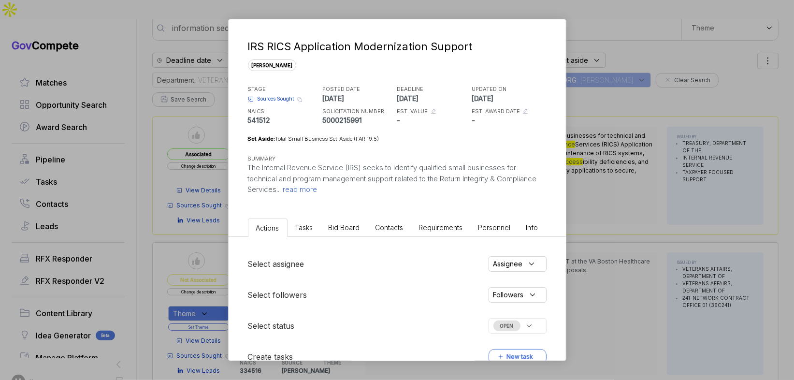
click at [337, 229] on span "Bid Board" at bounding box center [344, 227] width 31 height 8
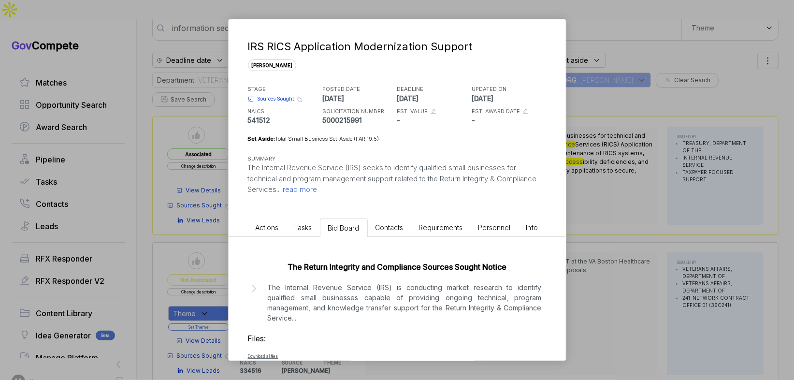
click at [350, 118] on p "5000215991" at bounding box center [358, 120] width 73 height 10
copy p "5000215991"
click at [285, 96] on span "Sources Sought" at bounding box center [276, 98] width 37 height 7
copy p "5000215991"
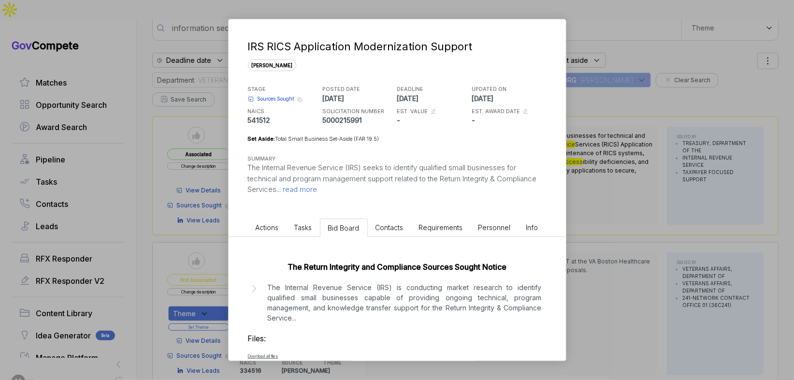
click at [618, 135] on div "IRS RICS Application Modernization Support sam STAGE Sources Sought Copy link P…" at bounding box center [397, 190] width 794 height 380
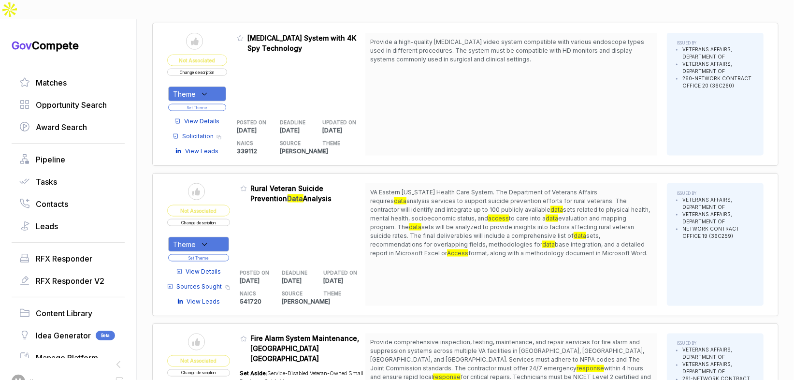
scroll to position [898, 0]
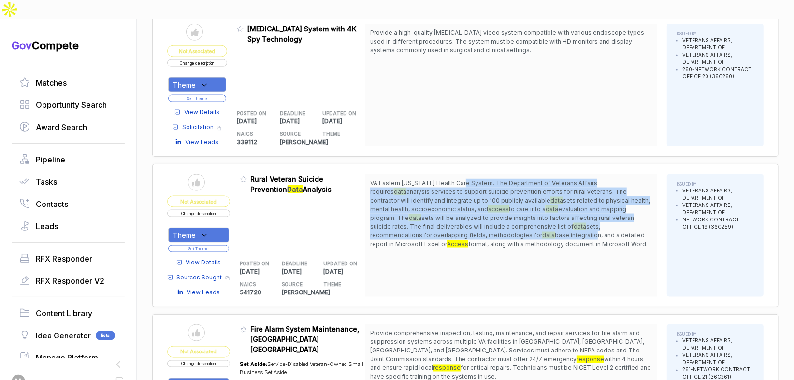
drag, startPoint x: 468, startPoint y: 134, endPoint x: 502, endPoint y: 195, distance: 69.4
click at [497, 193] on span "VA Eastern Colorado Health Care System. The Department of Veterans Affairs requ…" at bounding box center [511, 214] width 282 height 70
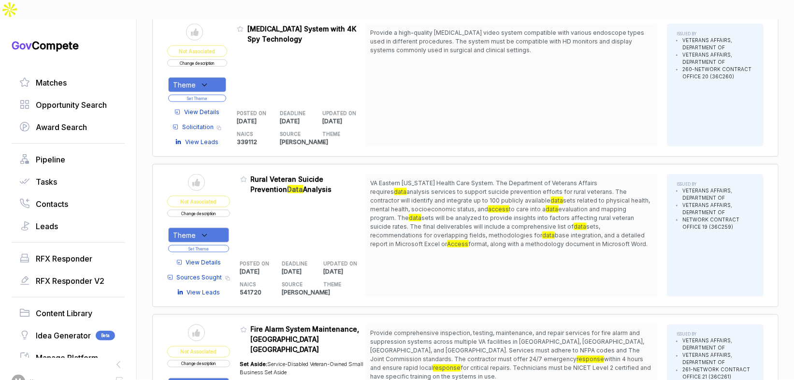
click at [508, 240] on span "format, along with a methodology document in Microsoft Word." at bounding box center [557, 243] width 179 height 7
click at [215, 228] on div "Theme" at bounding box center [198, 235] width 61 height 15
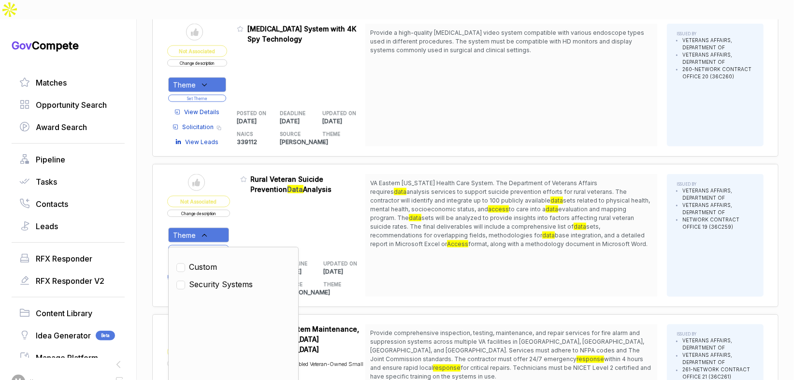
drag, startPoint x: 218, startPoint y: 238, endPoint x: 224, endPoint y: 227, distance: 12.8
click at [218, 278] on span "Security Systems" at bounding box center [221, 284] width 64 height 12
checkbox input "true"
click at [248, 193] on div "Admin: Click to change feature to 1 36C25925Q0714 Rural Veteran Suicide Prevent…" at bounding box center [303, 235] width 126 height 123
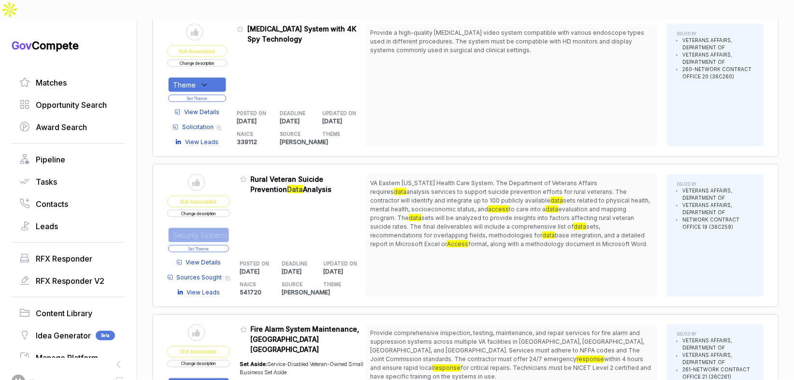
click at [229, 245] on button "Set Theme" at bounding box center [198, 248] width 61 height 7
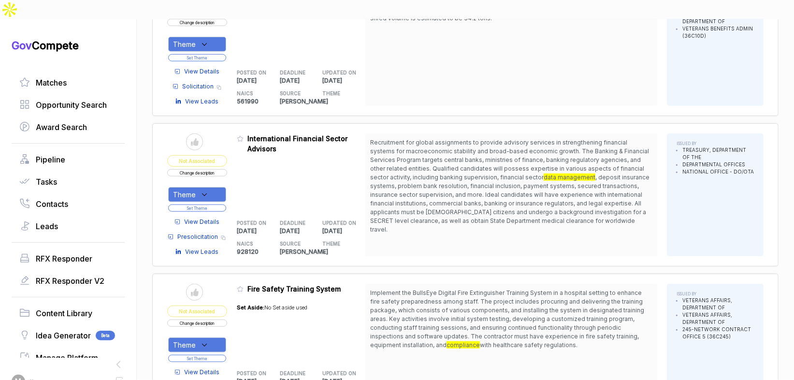
scroll to position [0, 0]
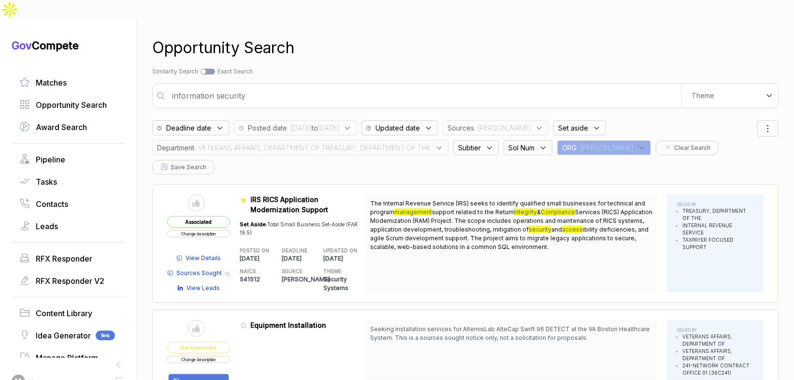
click at [339, 86] on input "information security" at bounding box center [423, 95] width 515 height 19
type input "cctv and camera installation"
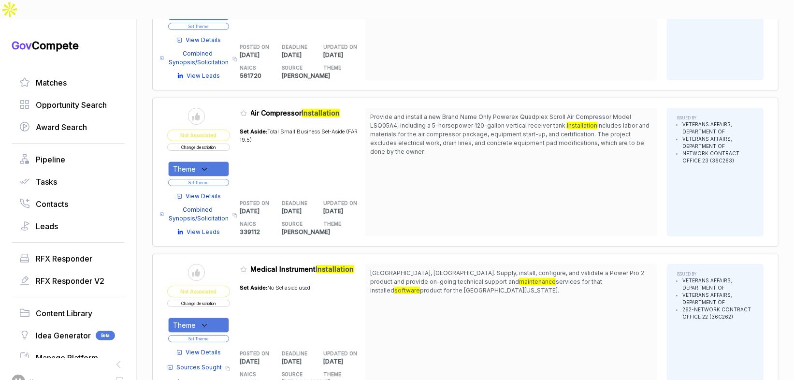
scroll to position [2446, 0]
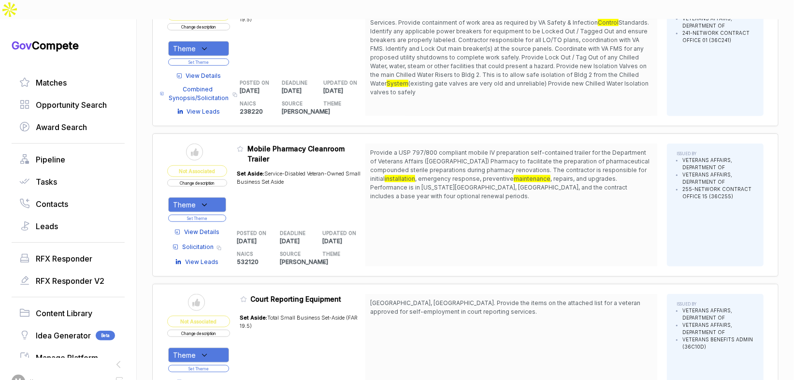
scroll to position [2803, 0]
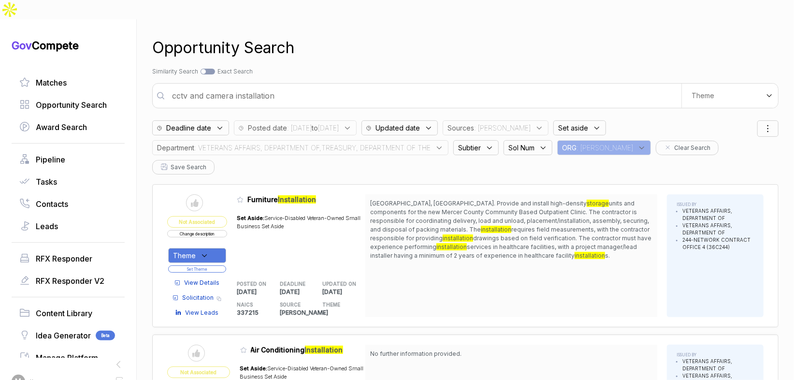
click at [430, 143] on span ": VETERANS AFFAIRS, DEPARTMENT OF,TREASURY, DEPARTMENT OF THE" at bounding box center [312, 148] width 236 height 10
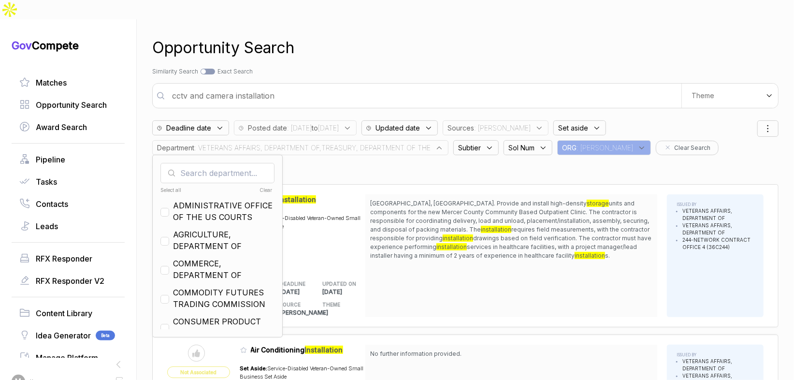
click at [171, 187] on div "Select all" at bounding box center [188, 190] width 56 height 7
checkbox input "true"
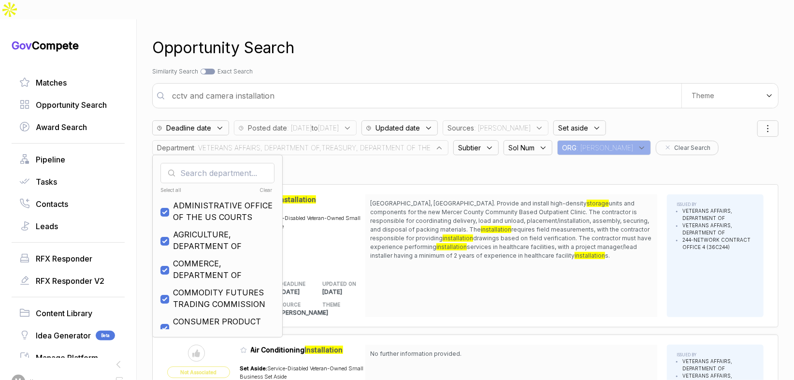
checkbox input "true"
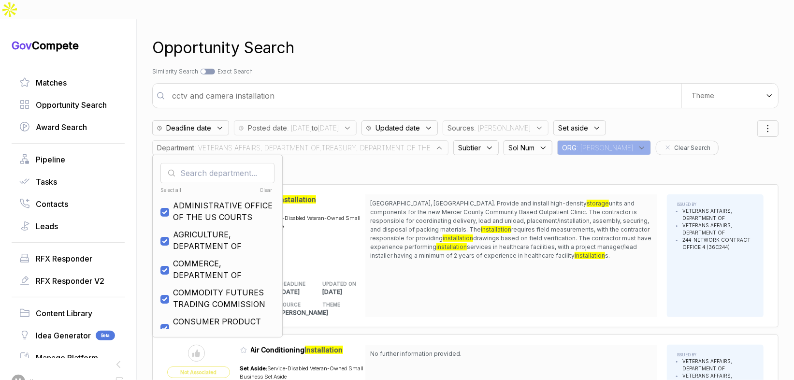
checkbox input "true"
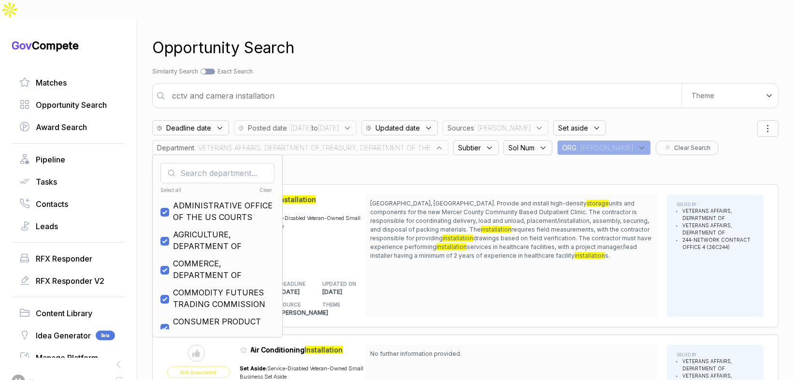
checkbox input "true"
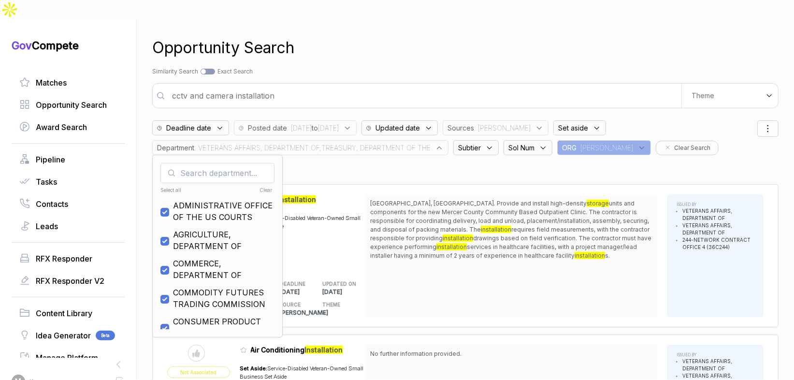
checkbox input "true"
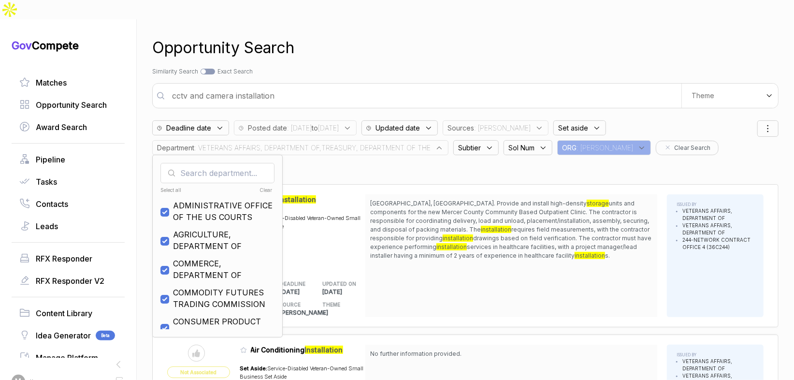
checkbox input "true"
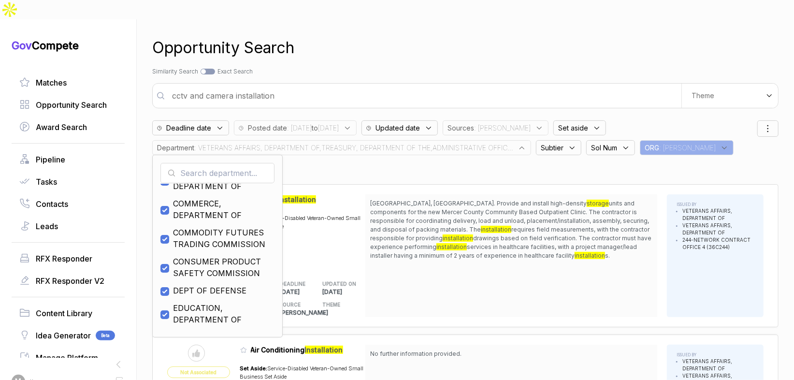
scroll to position [61, 0]
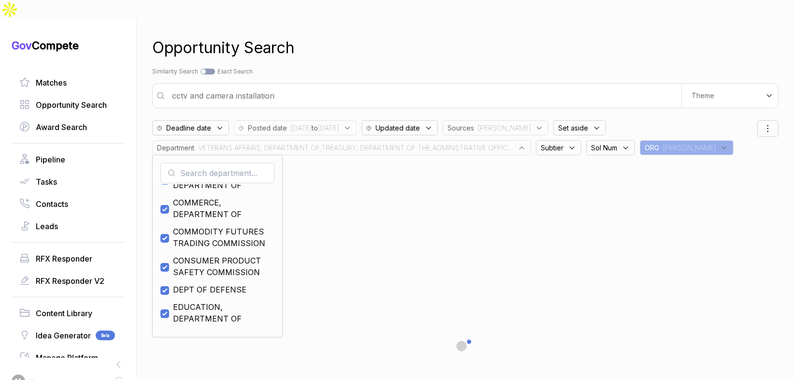
click at [194, 284] on span "DEPT OF DEFENSE" at bounding box center [209, 290] width 73 height 12
checkbox input "false"
click at [455, 38] on div "Opportunity Search" at bounding box center [465, 47] width 626 height 23
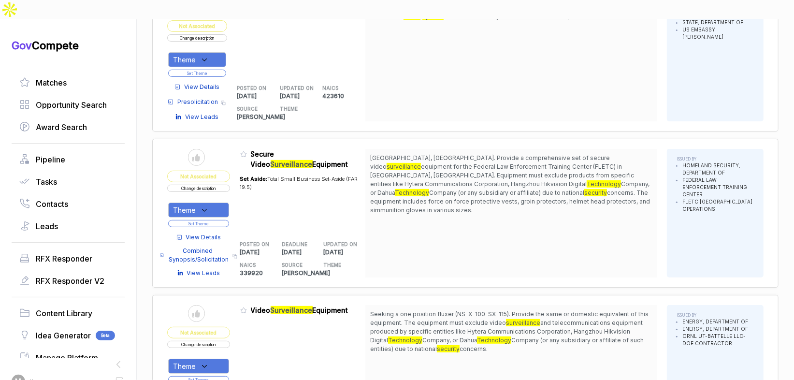
scroll to position [205, 0]
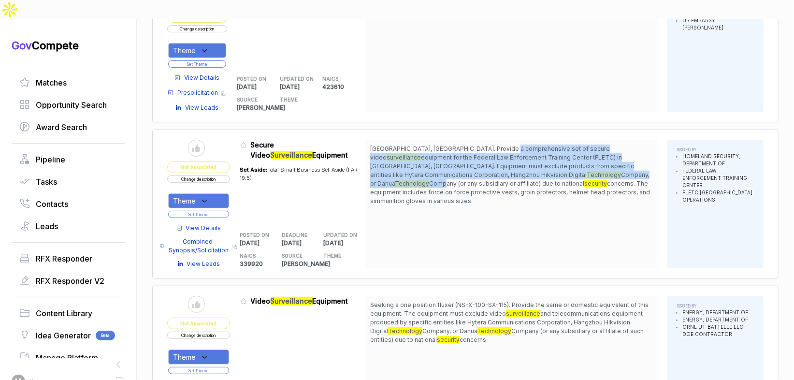
drag, startPoint x: 506, startPoint y: 130, endPoint x: 510, endPoint y: 152, distance: 22.6
click at [510, 152] on span "Charleston, SC. Provide a comprehensive set of secure video surveillance equipm…" at bounding box center [511, 175] width 282 height 61
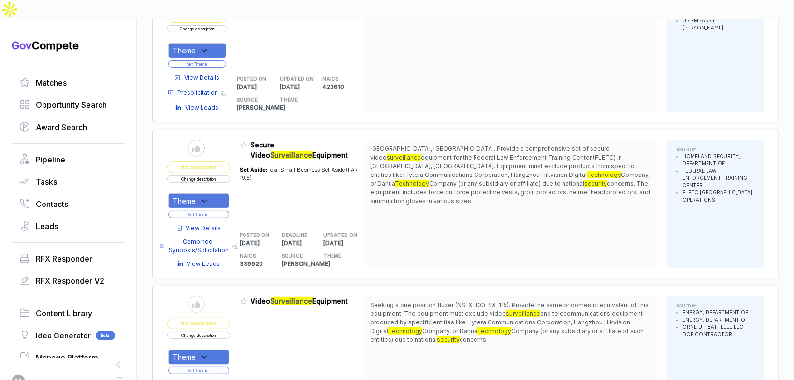
click at [218, 224] on span "View Details" at bounding box center [203, 228] width 35 height 9
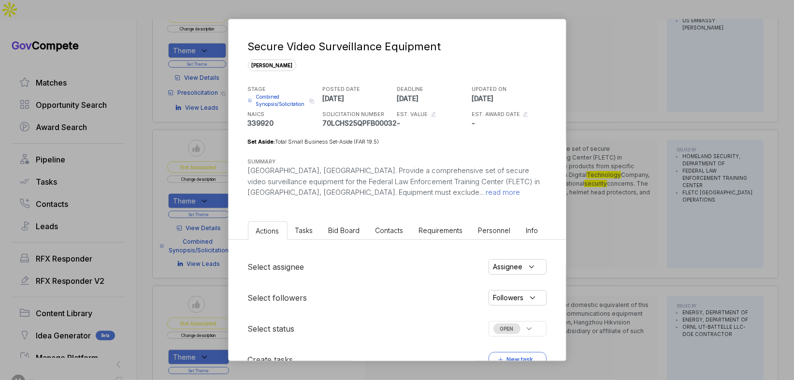
click at [344, 231] on span "Bid Board" at bounding box center [344, 230] width 31 height 8
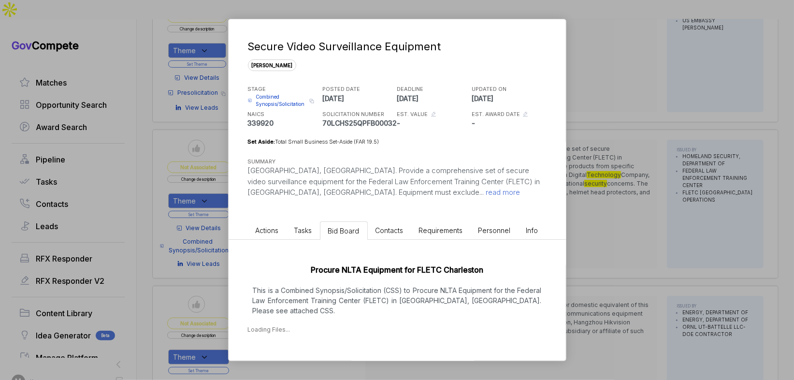
click at [379, 306] on div "Procure NLTA Equipment for FLETC Charleston This is a Combined Synopsis/Solicit…" at bounding box center [397, 297] width 337 height 114
drag, startPoint x: 288, startPoint y: 346, endPoint x: 301, endPoint y: 340, distance: 13.8
click at [285, 354] on div "Aug 11, 2025" at bounding box center [274, 359] width 22 height 10
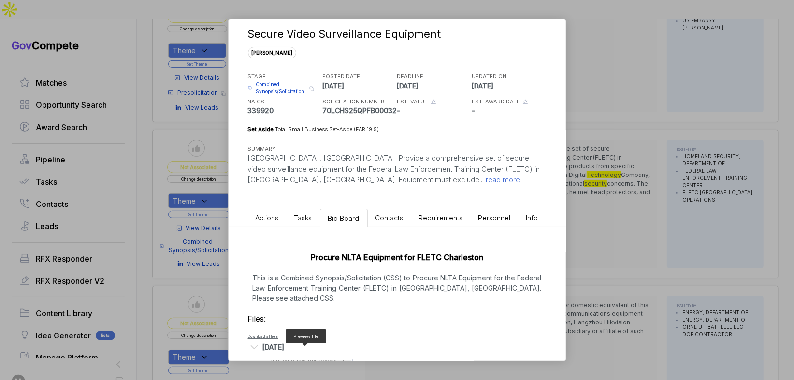
scroll to position [26, 0]
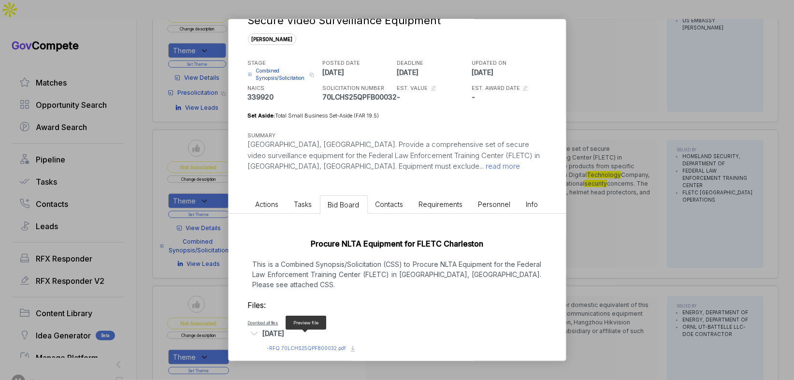
click at [324, 345] on span "- RFQ 70LCHS25QPFB00032.pdf" at bounding box center [306, 348] width 79 height 6
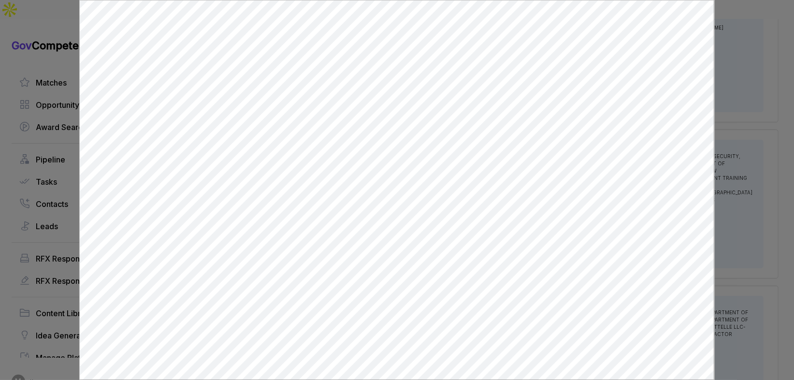
scroll to position [0, 0]
click at [733, 209] on div at bounding box center [397, 190] width 794 height 380
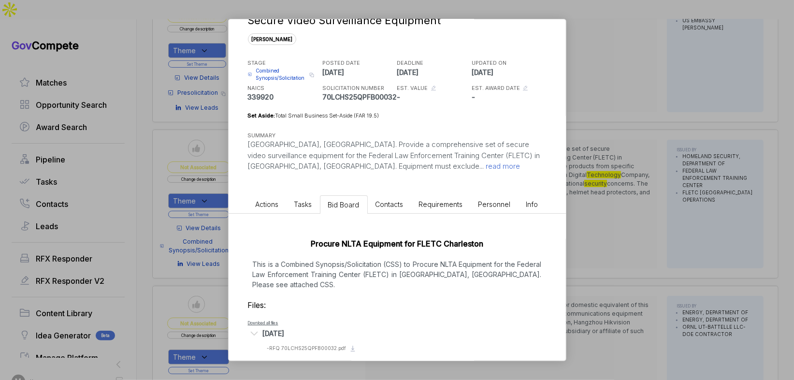
drag, startPoint x: 733, startPoint y: 209, endPoint x: 546, endPoint y: 205, distance: 187.1
click at [732, 209] on div "Secure Video Surveillance Equipment sam STAGE Combined Synopsis/Solicitation Co…" at bounding box center [397, 190] width 794 height 380
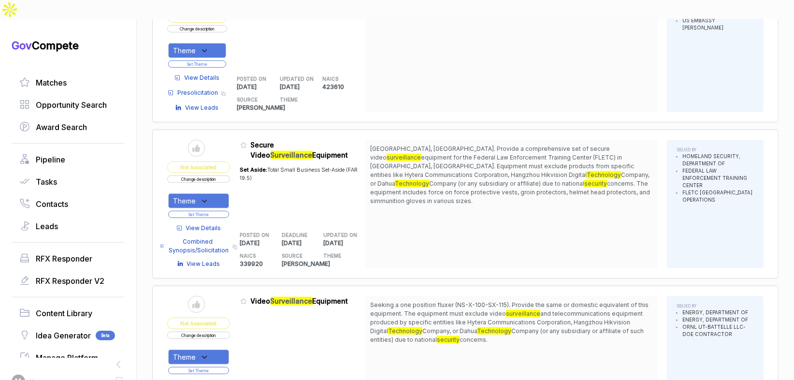
click at [217, 224] on span "View Details" at bounding box center [203, 228] width 35 height 9
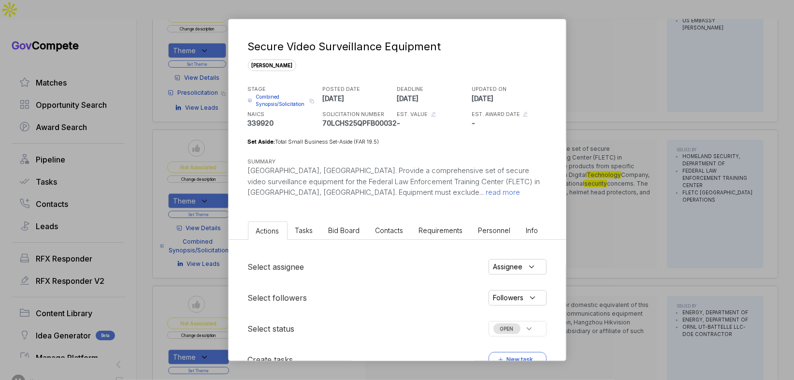
click at [293, 102] on span "Combined Synopsis/Solicitation" at bounding box center [281, 100] width 51 height 15
click at [598, 174] on div "Secure Video Surveillance Equipment sam STAGE Combined Synopsis/Solicitation Co…" at bounding box center [397, 190] width 794 height 380
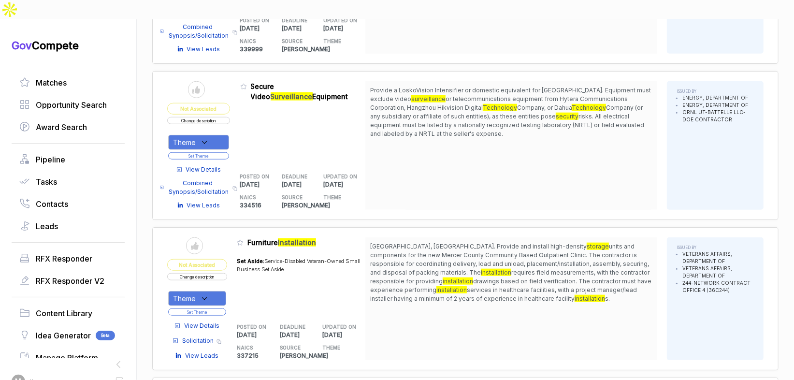
scroll to position [861, 0]
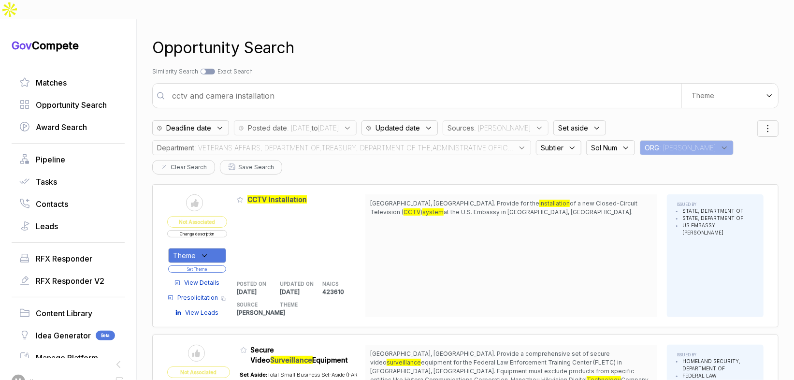
click at [366, 86] on input "cctv and camera installation" at bounding box center [423, 95] width 515 height 19
type input "zero trust and information security lynx"
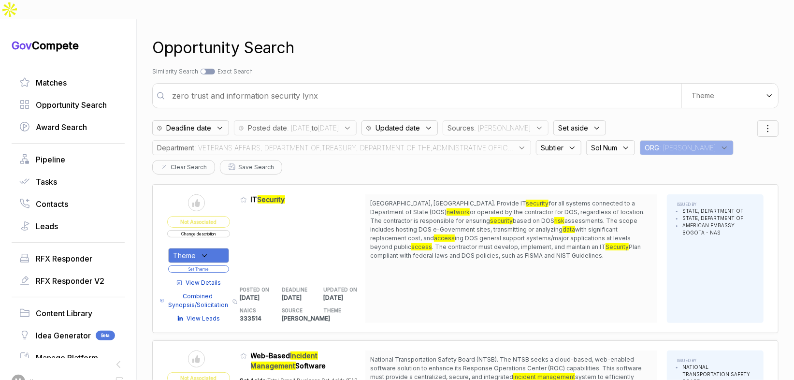
click at [487, 143] on span ": VETERANS AFFAIRS, DEPARTMENT OF,TREASURY, DEPARTMENT OF THE,ADMINISTRATIVE OF…" at bounding box center [353, 148] width 319 height 10
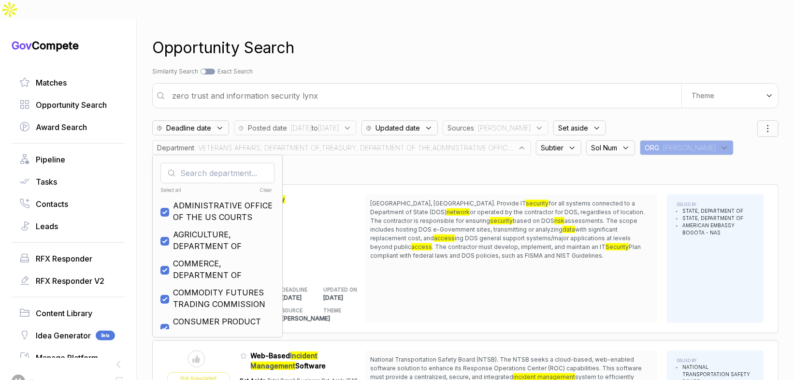
click at [492, 36] on div "Opportunity Search" at bounding box center [465, 47] width 626 height 23
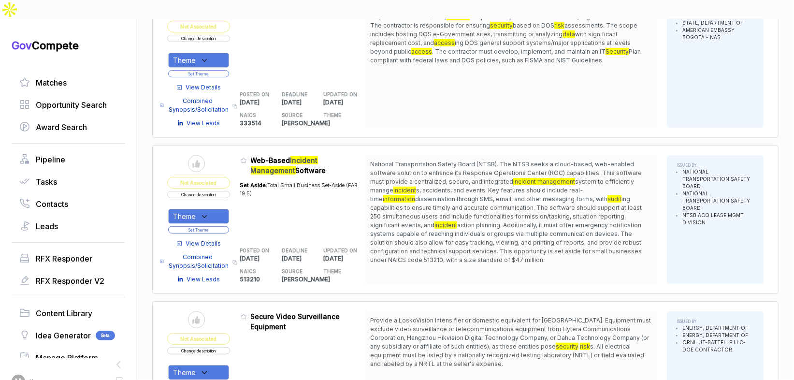
scroll to position [233, 0]
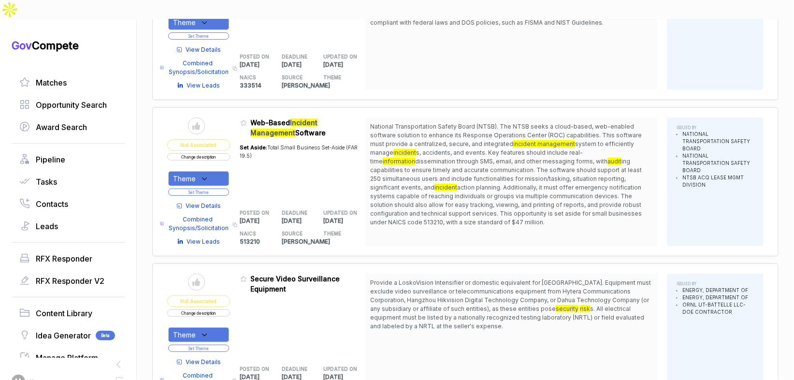
drag, startPoint x: 442, startPoint y: 110, endPoint x: 451, endPoint y: 205, distance: 95.7
click at [451, 205] on div "National Transportation Safety Board (NTSB). The NTSB seeks a cloud-based, web-…" at bounding box center [511, 181] width 292 height 129
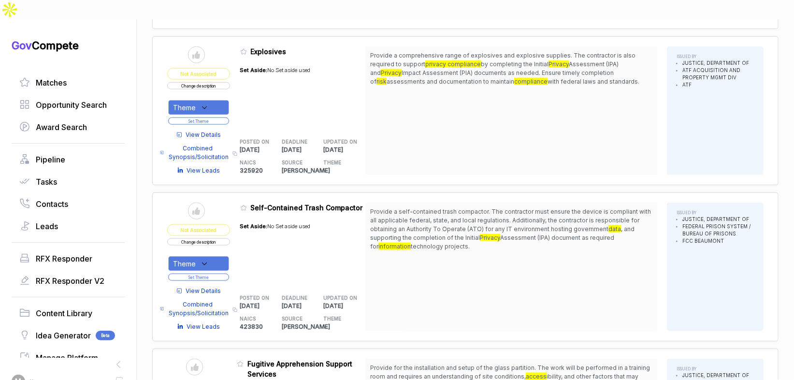
scroll to position [885, 0]
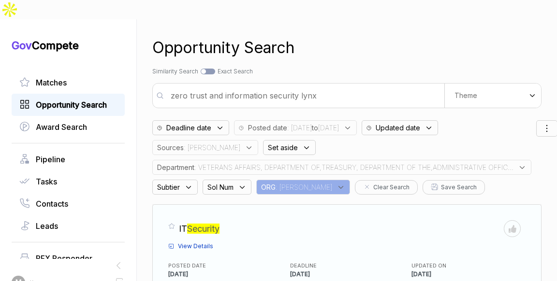
click at [64, 99] on span "Opportunity Search" at bounding box center [71, 105] width 71 height 12
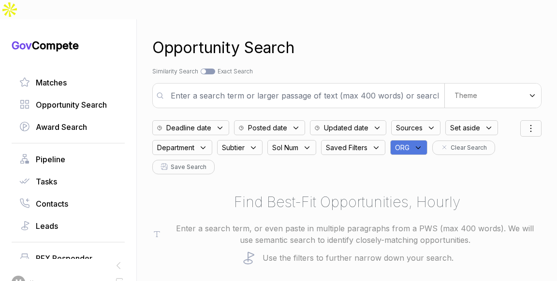
click at [298, 124] on icon at bounding box center [295, 128] width 9 height 9
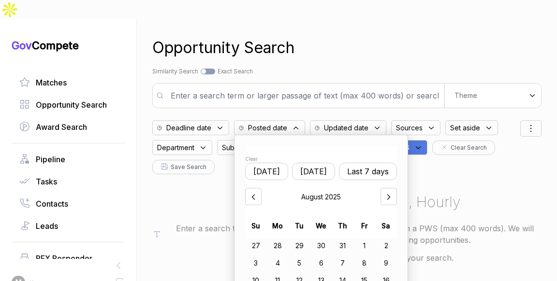
click at [360, 163] on button "Last 7 days" at bounding box center [368, 171] width 58 height 17
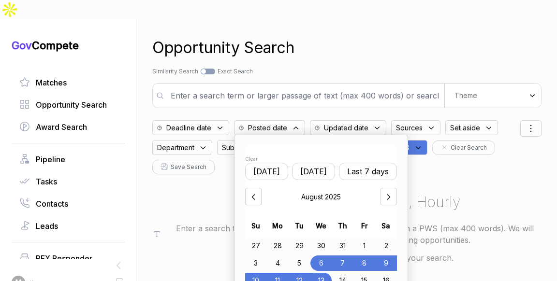
click at [337, 63] on div "Opportunity Search Search by Topic Relevance Similarity Search Search by Exact …" at bounding box center [346, 159] width 389 height 281
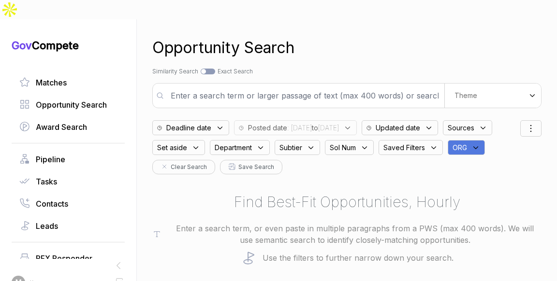
click at [335, 86] on input "text" at bounding box center [304, 95] width 279 height 19
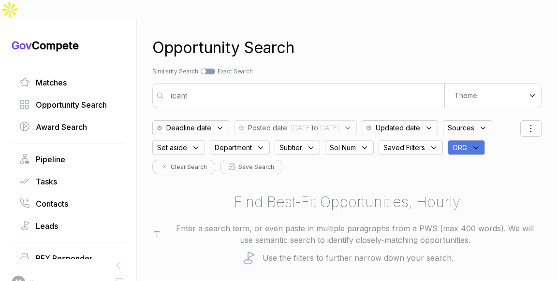
type input "icam"
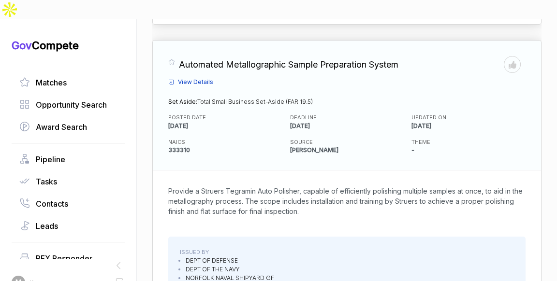
scroll to position [1232, 0]
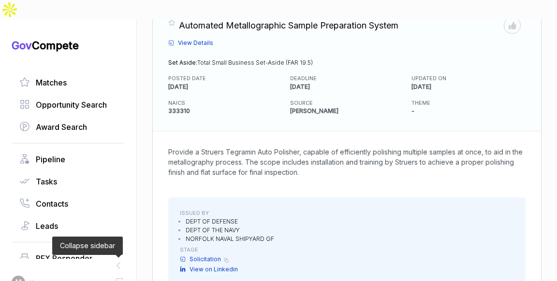
click at [117, 263] on icon at bounding box center [118, 266] width 3 height 6
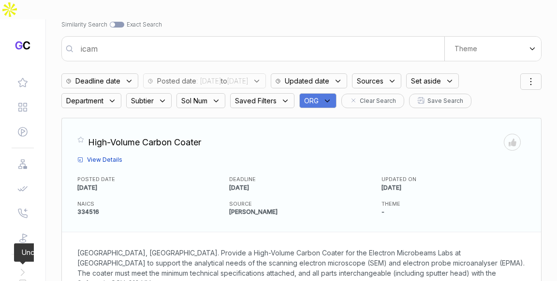
scroll to position [45, 0]
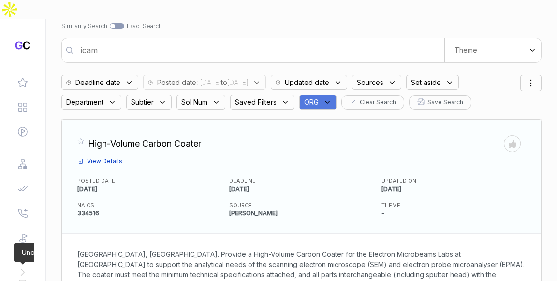
click at [219, 77] on span ": 2025/08/06 to 2025/08/13" at bounding box center [222, 82] width 52 height 10
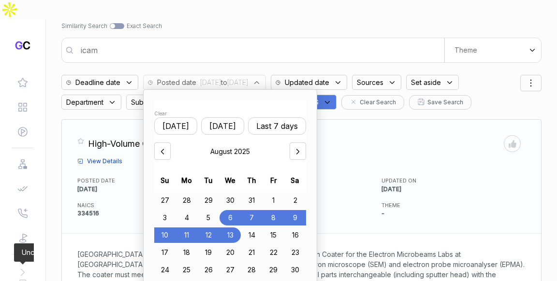
click at [238, 193] on div "30" at bounding box center [230, 200] width 22 height 15
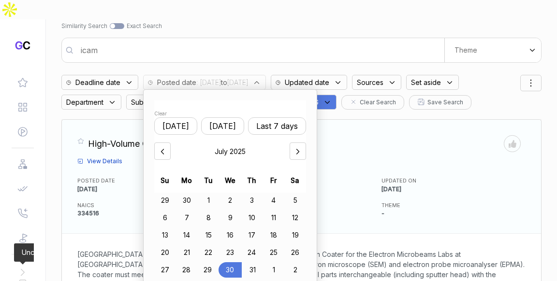
click at [306, 143] on div at bounding box center [298, 151] width 16 height 17
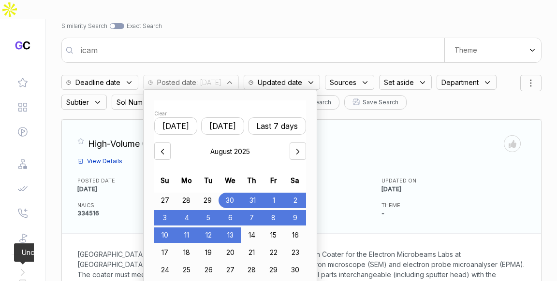
click at [241, 228] on div "13" at bounding box center [230, 235] width 22 height 15
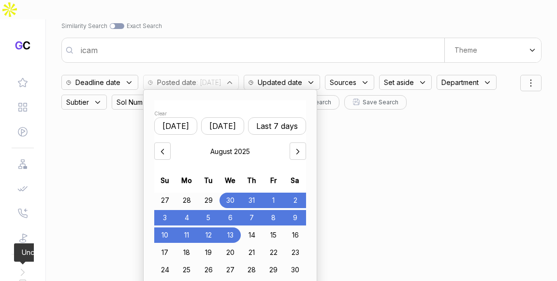
click at [301, 17] on div "Opportunity Search Search by Topic Relevance Similarity Search Search by Exact …" at bounding box center [301, 114] width 480 height 281
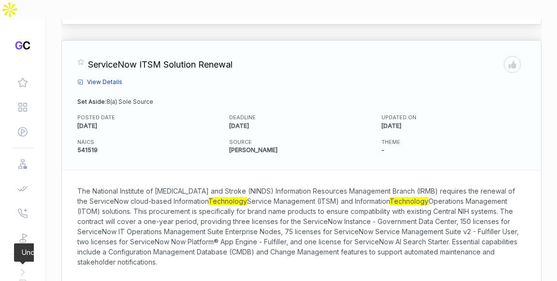
scroll to position [5068, 0]
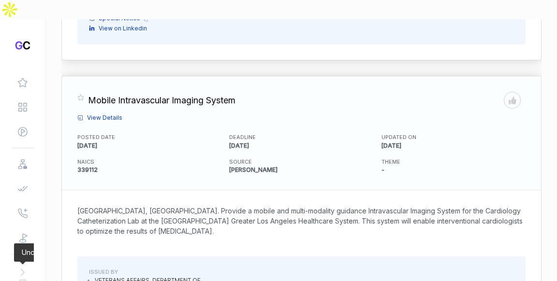
scroll to position [6066, 0]
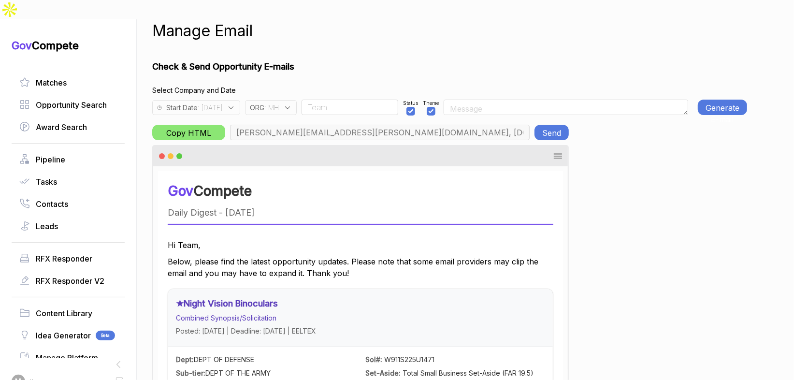
scroll to position [0, 3499]
click at [222, 102] on span ": 2025-08-04" at bounding box center [210, 107] width 25 height 10
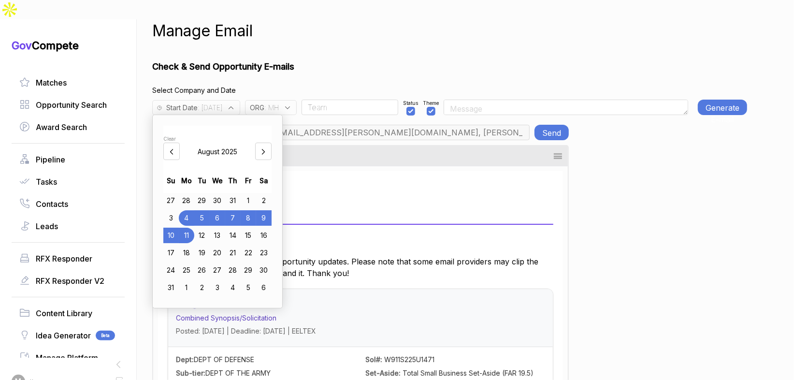
drag, startPoint x: 190, startPoint y: 217, endPoint x: 270, endPoint y: 133, distance: 116.3
click at [190, 228] on div "11" at bounding box center [186, 235] width 15 height 15
drag, startPoint x: 328, startPoint y: 69, endPoint x: 312, endPoint y: 81, distance: 20.4
click at [322, 85] on h4 "Select Company and Date" at bounding box center [449, 90] width 595 height 10
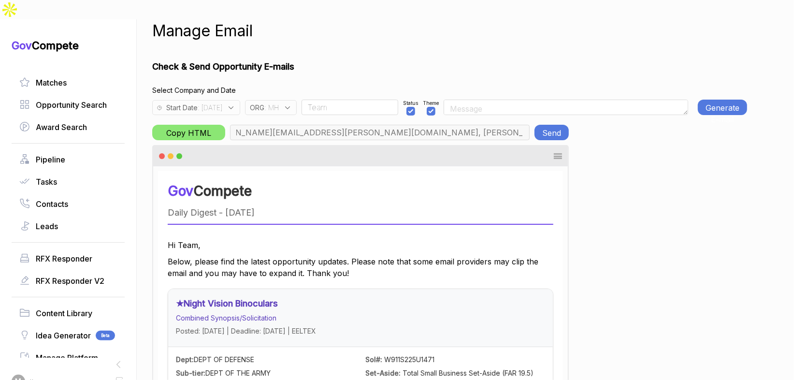
click at [292, 103] on icon at bounding box center [287, 107] width 9 height 9
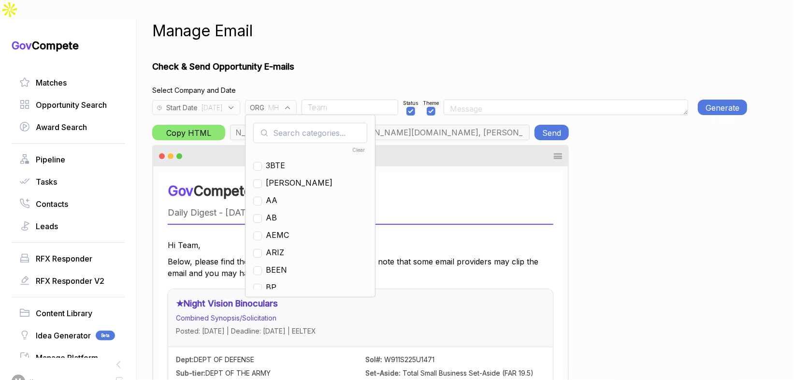
click at [311, 123] on input "text" at bounding box center [310, 133] width 114 height 20
click at [283, 194] on div "MH" at bounding box center [310, 200] width 114 height 12
click at [262, 197] on input "checkbox" at bounding box center [257, 201] width 9 height 9
checkbox input "false"
click at [301, 123] on input "m" at bounding box center [310, 133] width 114 height 20
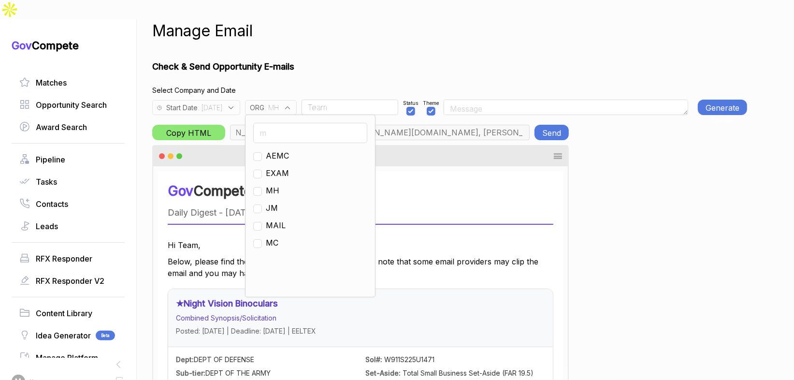
click at [298, 123] on input "m" at bounding box center [310, 133] width 114 height 20
type input "ja"
click at [288, 150] on span "[PERSON_NAME]" at bounding box center [299, 156] width 67 height 12
checkbox input "true"
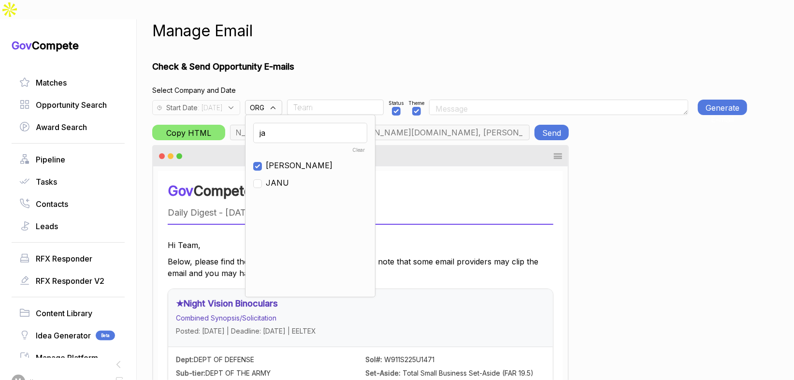
click at [222, 102] on span ": 2025-08-11" at bounding box center [210, 107] width 25 height 10
type input "m.pulk@janus-ag.com, a.jones@janus-ag.com, t.davis@janus-ag.com, j.milstead@jan…"
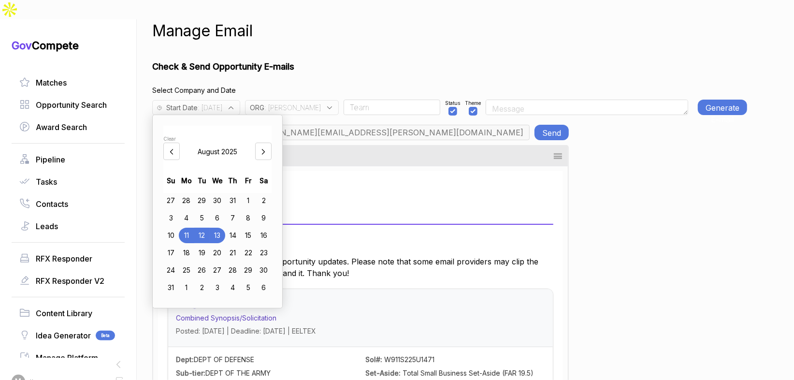
scroll to position [0, 451]
click at [269, 210] on div "9" at bounding box center [263, 217] width 15 height 15
click at [318, 85] on h4 "Select Company and Date" at bounding box center [449, 90] width 595 height 10
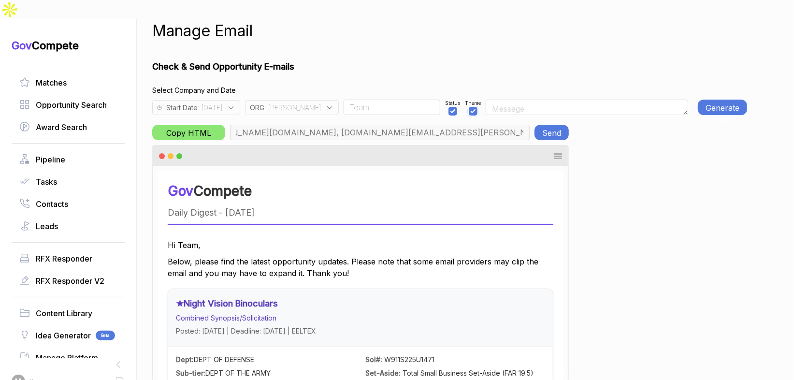
drag, startPoint x: 445, startPoint y: 92, endPoint x: 471, endPoint y: 87, distance: 26.5
click at [469, 107] on input "checkbox" at bounding box center [473, 111] width 9 height 9
checkbox input "false"
click at [715, 100] on button "Generate E-mail" at bounding box center [722, 107] width 49 height 15
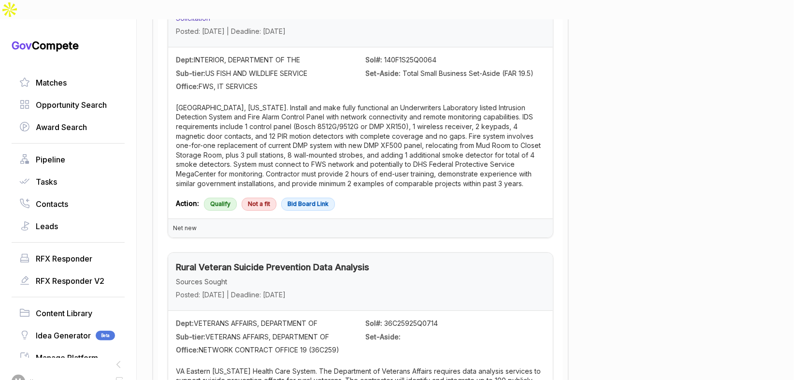
scroll to position [0, 0]
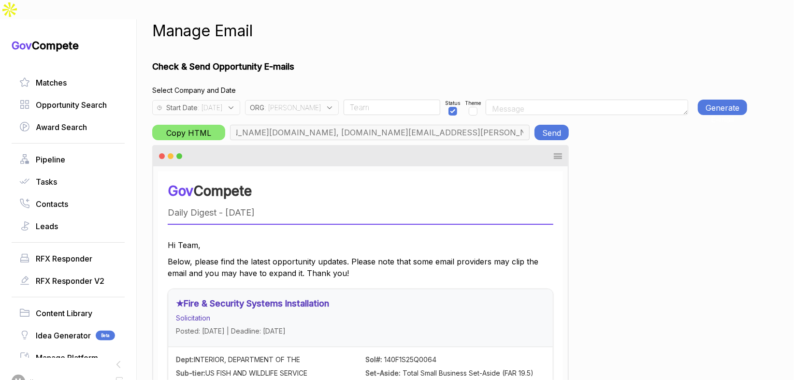
click at [541, 125] on button "Send" at bounding box center [552, 132] width 34 height 15
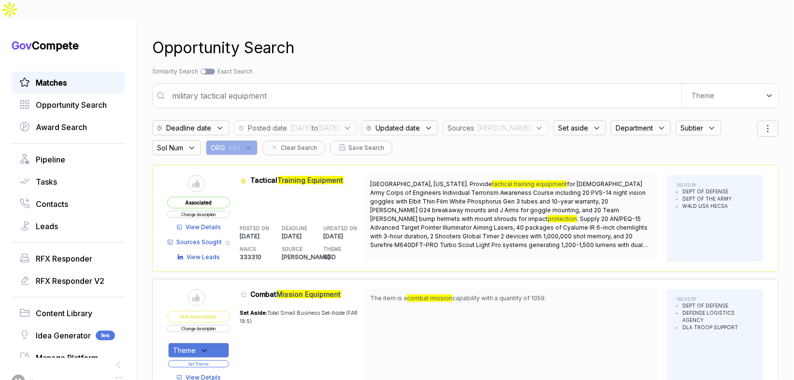
click at [86, 77] on link "Matches" at bounding box center [68, 83] width 98 height 12
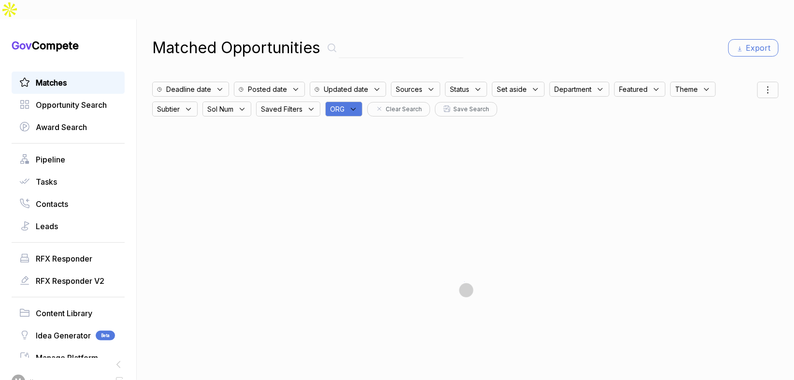
drag, startPoint x: 338, startPoint y: 87, endPoint x: 350, endPoint y: 97, distance: 15.4
click at [350, 97] on div "Matched Opportunities Export Deadline date Posted date Updated date Sources Sta…" at bounding box center [465, 209] width 626 height 380
click at [367, 117] on div at bounding box center [465, 290] width 626 height 346
click at [358, 105] on icon at bounding box center [353, 109] width 9 height 9
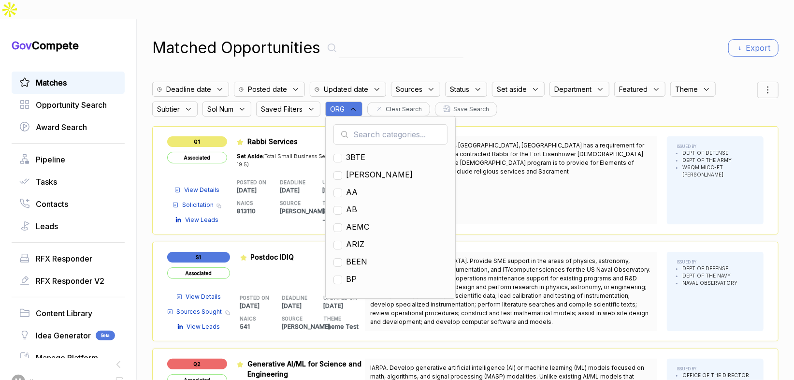
click at [359, 124] on input "text" at bounding box center [391, 134] width 114 height 20
type input "ja"
drag, startPoint x: 359, startPoint y: 135, endPoint x: 375, endPoint y: 117, distance: 24.3
click at [359, 151] on span "[PERSON_NAME]" at bounding box center [379, 157] width 67 height 12
checkbox input "true"
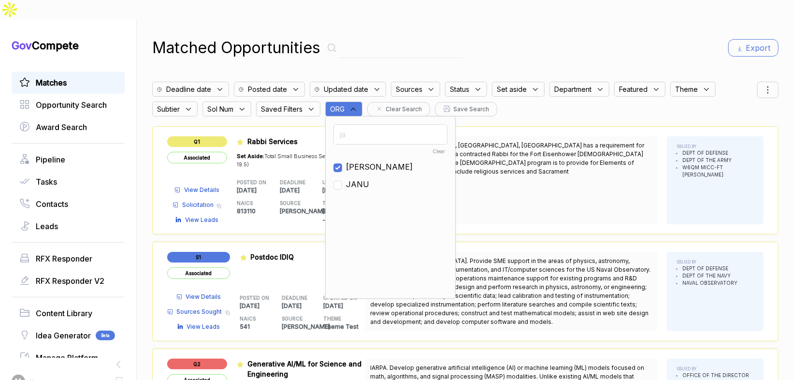
drag, startPoint x: 538, startPoint y: 31, endPoint x: 676, endPoint y: 47, distance: 139.1
click at [545, 36] on div "Matched Opportunities Export" at bounding box center [465, 47] width 626 height 23
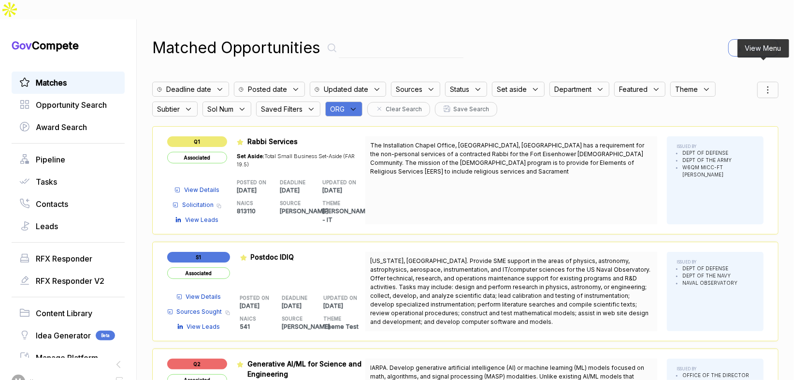
click at [768, 93] on icon at bounding box center [768, 93] width 0 height 0
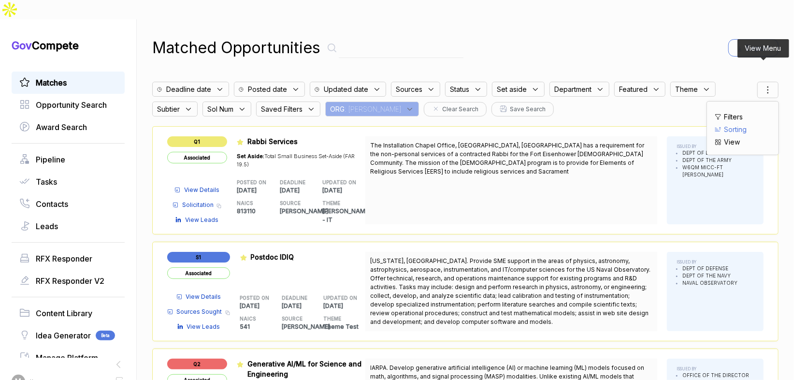
click at [736, 124] on span "Sorting" at bounding box center [735, 129] width 23 height 10
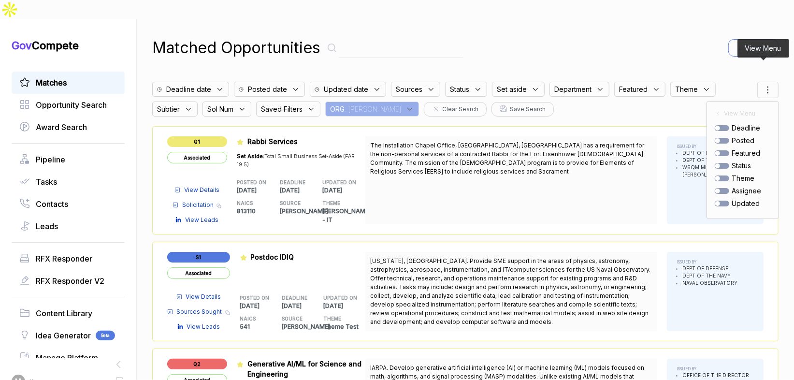
click at [720, 138] on div at bounding box center [722, 141] width 15 height 6
checkbox input "true"
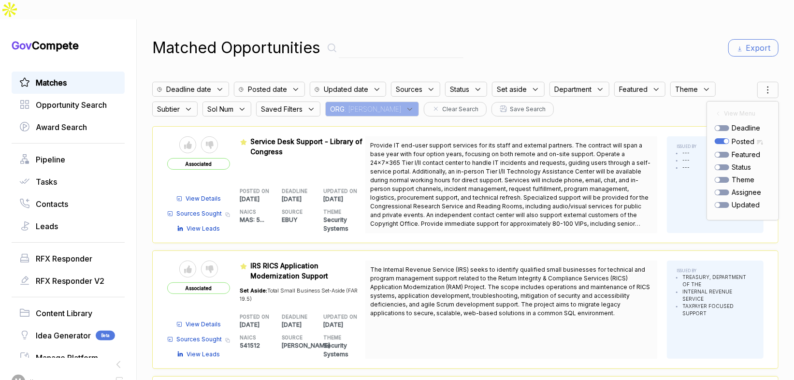
click at [649, 36] on div "Matched Opportunities Export" at bounding box center [465, 47] width 626 height 23
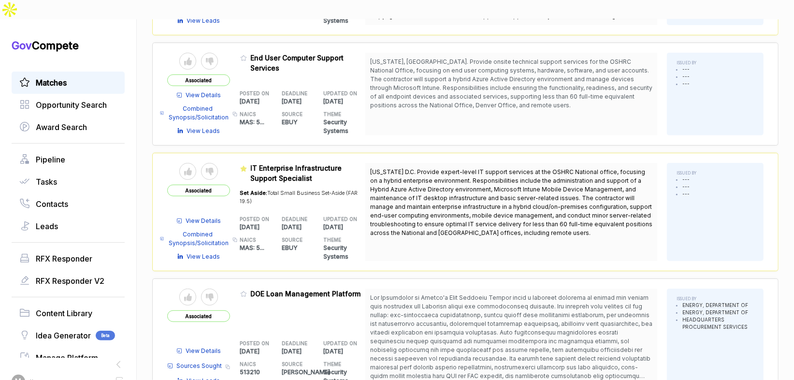
scroll to position [227, 0]
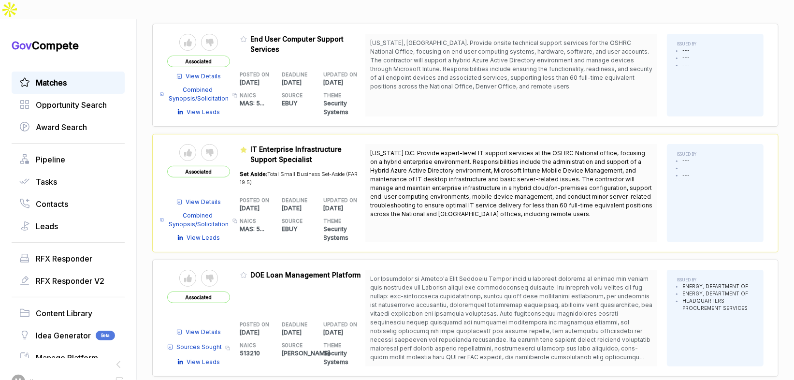
click at [207, 198] on span "View Details" at bounding box center [203, 202] width 35 height 9
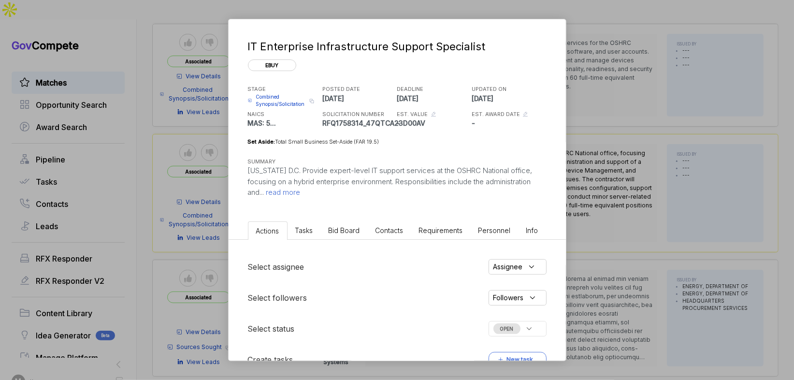
click at [354, 234] on li "Bid Board" at bounding box center [344, 230] width 47 height 18
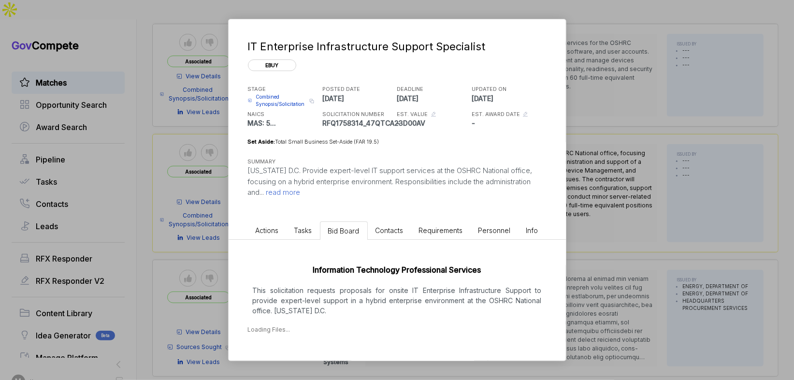
click at [587, 177] on div "IT Enterprise Infrastructure Support Specialist ebuy STAGE Combined Synopsis/So…" at bounding box center [397, 190] width 794 height 380
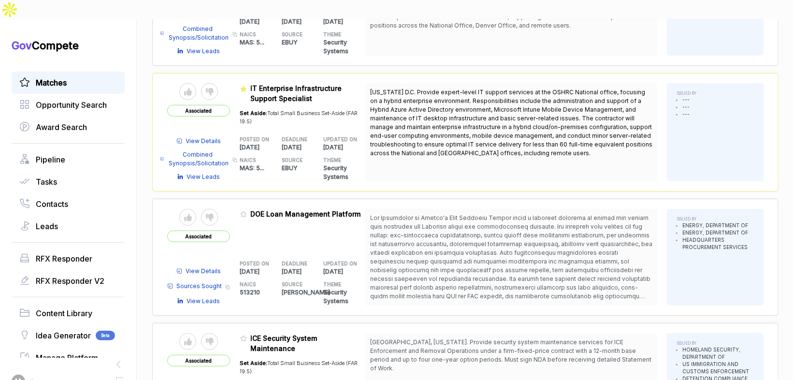
scroll to position [381, 0]
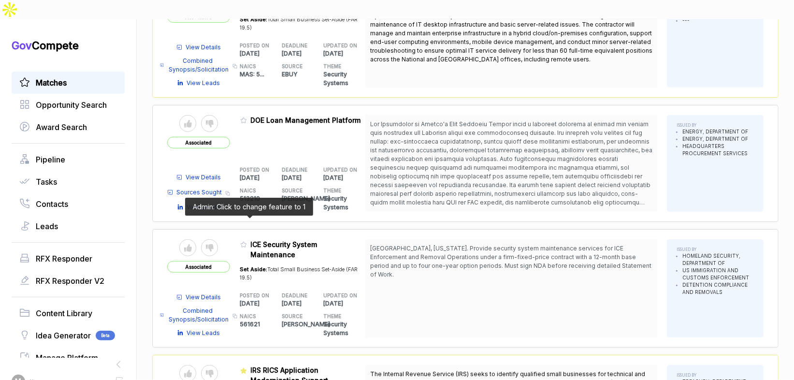
click at [247, 241] on icon at bounding box center [243, 244] width 7 height 7
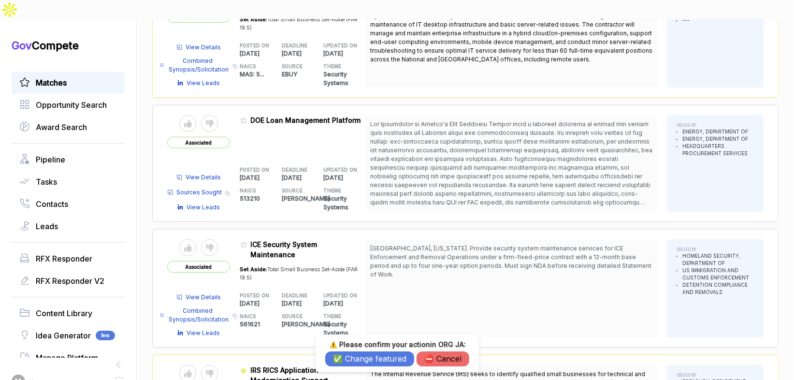
click at [355, 367] on div "⚠️ Please confirm your action in ORG JA : ✅ Change featured ⛔️ Cancel" at bounding box center [397, 354] width 163 height 38
drag, startPoint x: 357, startPoint y: 362, endPoint x: 381, endPoint y: 307, distance: 59.9
click at [357, 361] on button "✅ Change featured" at bounding box center [369, 358] width 89 height 15
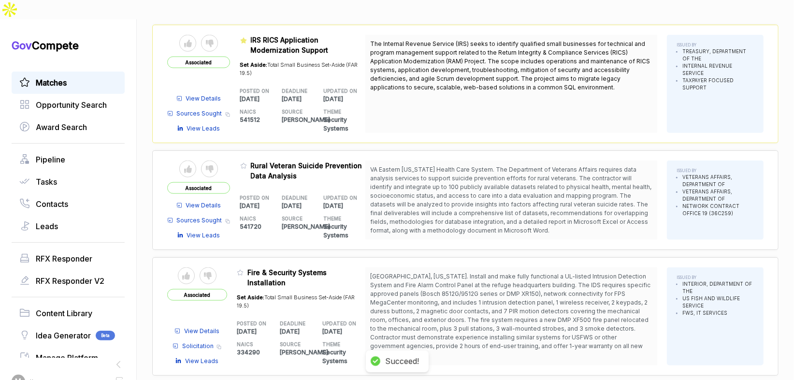
scroll to position [786, 0]
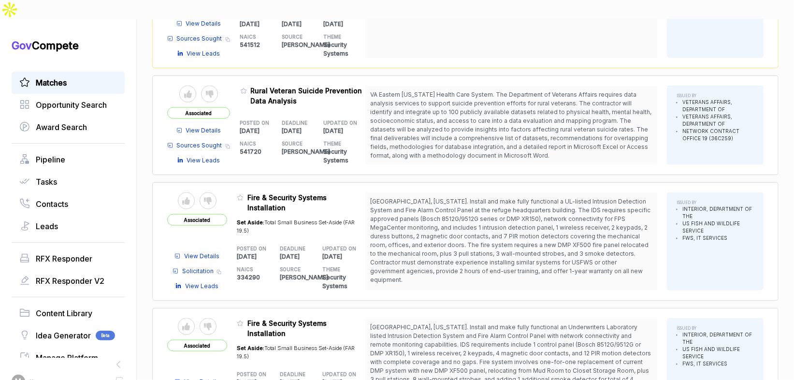
drag, startPoint x: 489, startPoint y: 192, endPoint x: 490, endPoint y: 201, distance: 8.8
click at [490, 201] on span "[GEOGRAPHIC_DATA], [US_STATE]. Install and make fully functional a UL-listed In…" at bounding box center [511, 240] width 282 height 87
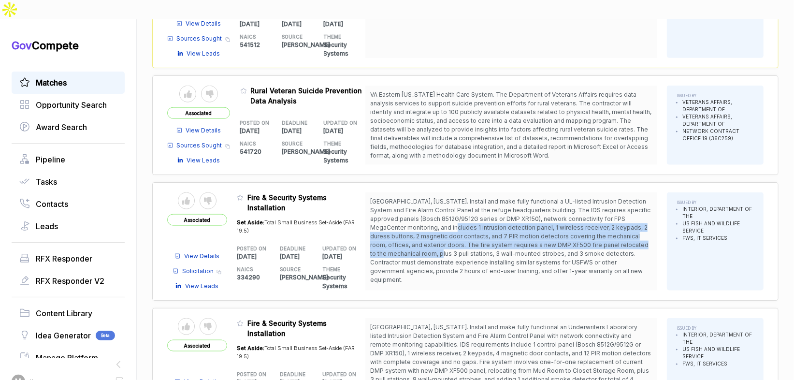
drag, startPoint x: 471, startPoint y: 196, endPoint x: 472, endPoint y: 222, distance: 25.7
click at [472, 222] on span "[GEOGRAPHIC_DATA], [US_STATE]. Install and make fully functional a UL-listed In…" at bounding box center [510, 241] width 280 height 86
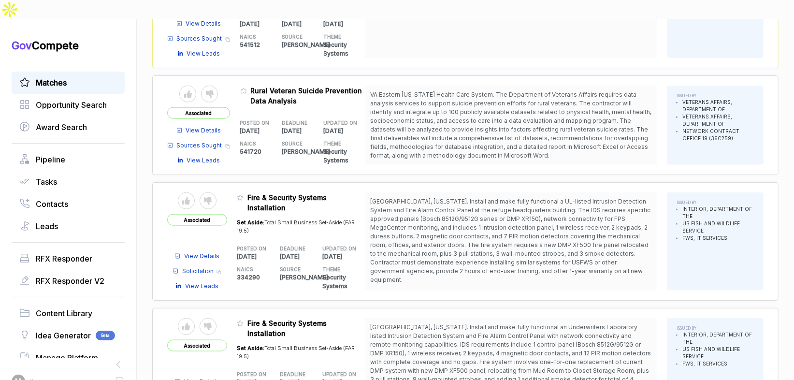
click at [469, 236] on span "[GEOGRAPHIC_DATA], [US_STATE]. Install and make fully functional a UL-listed In…" at bounding box center [510, 241] width 280 height 86
click at [244, 194] on icon at bounding box center [240, 197] width 7 height 7
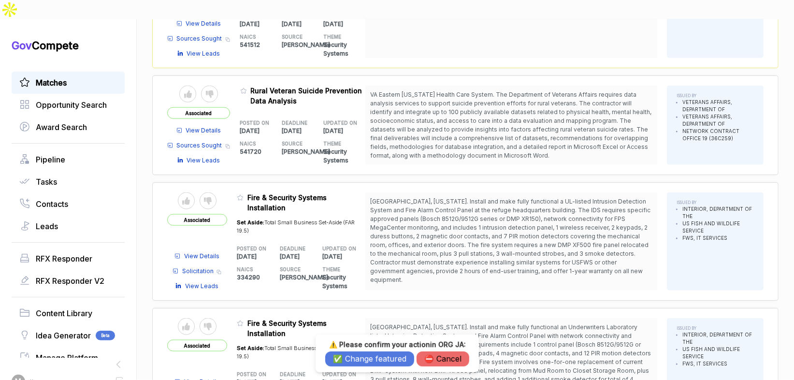
click at [382, 361] on button "✅ Change featured" at bounding box center [369, 358] width 89 height 15
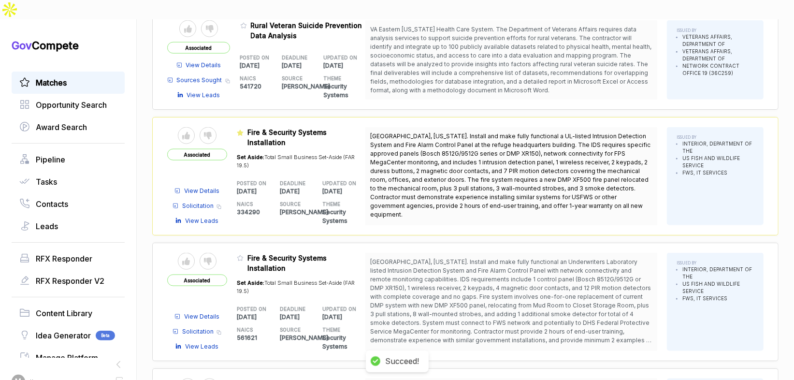
scroll to position [867, 0]
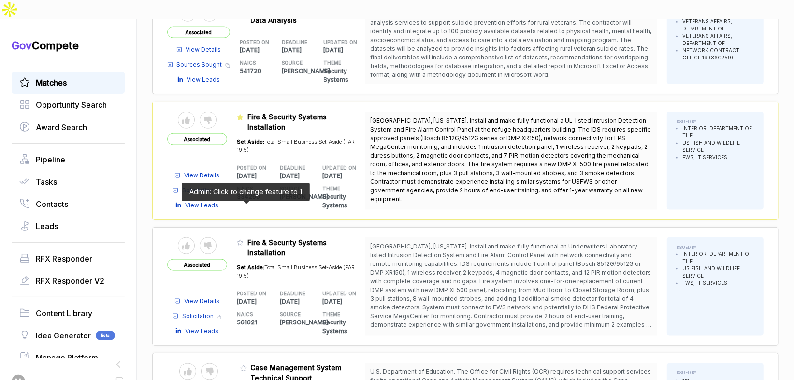
click at [244, 239] on icon at bounding box center [240, 242] width 7 height 7
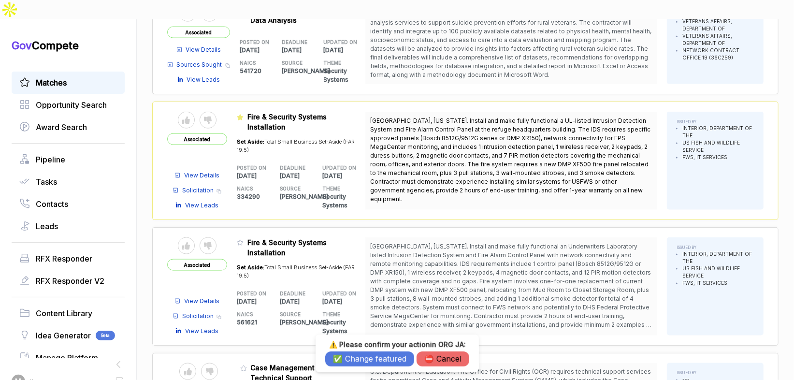
click at [377, 364] on button "✅ Change featured" at bounding box center [369, 358] width 89 height 15
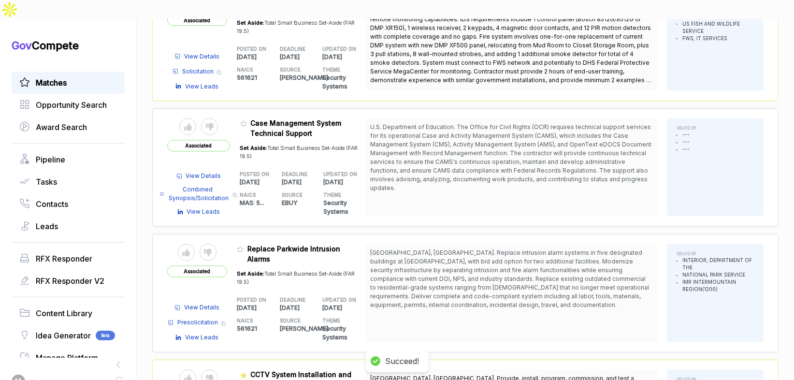
scroll to position [1123, 0]
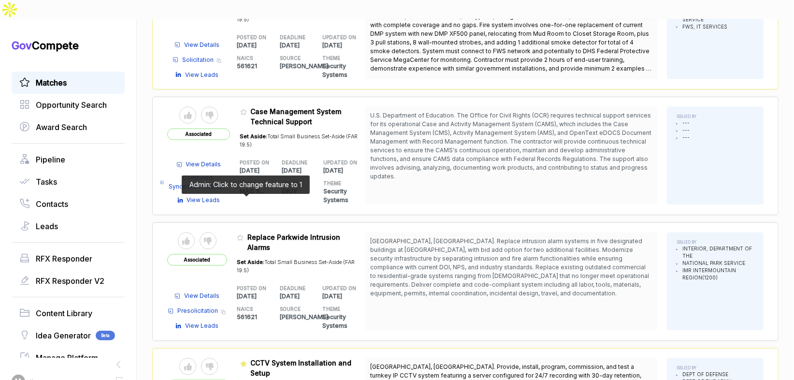
click at [244, 234] on icon at bounding box center [240, 237] width 7 height 7
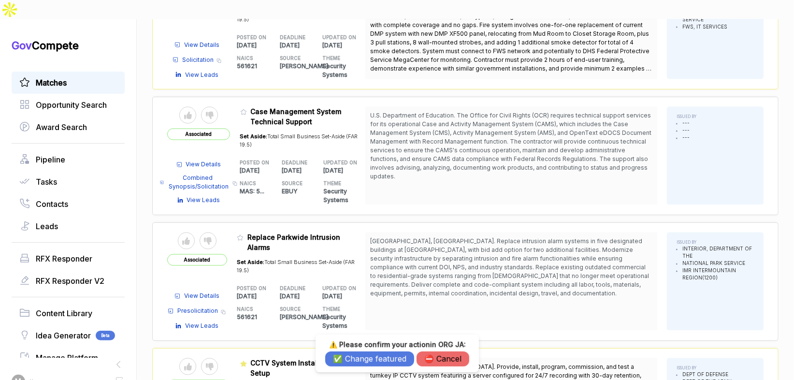
click at [361, 355] on button "✅ Change featured" at bounding box center [369, 358] width 89 height 15
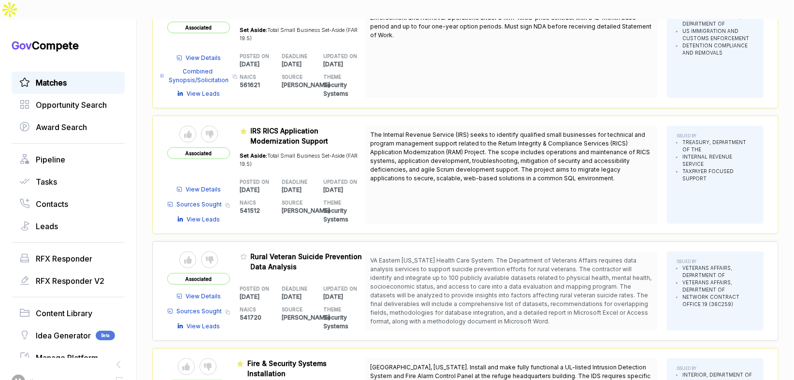
scroll to position [0, 0]
